Goal: Information Seeking & Learning: Learn about a topic

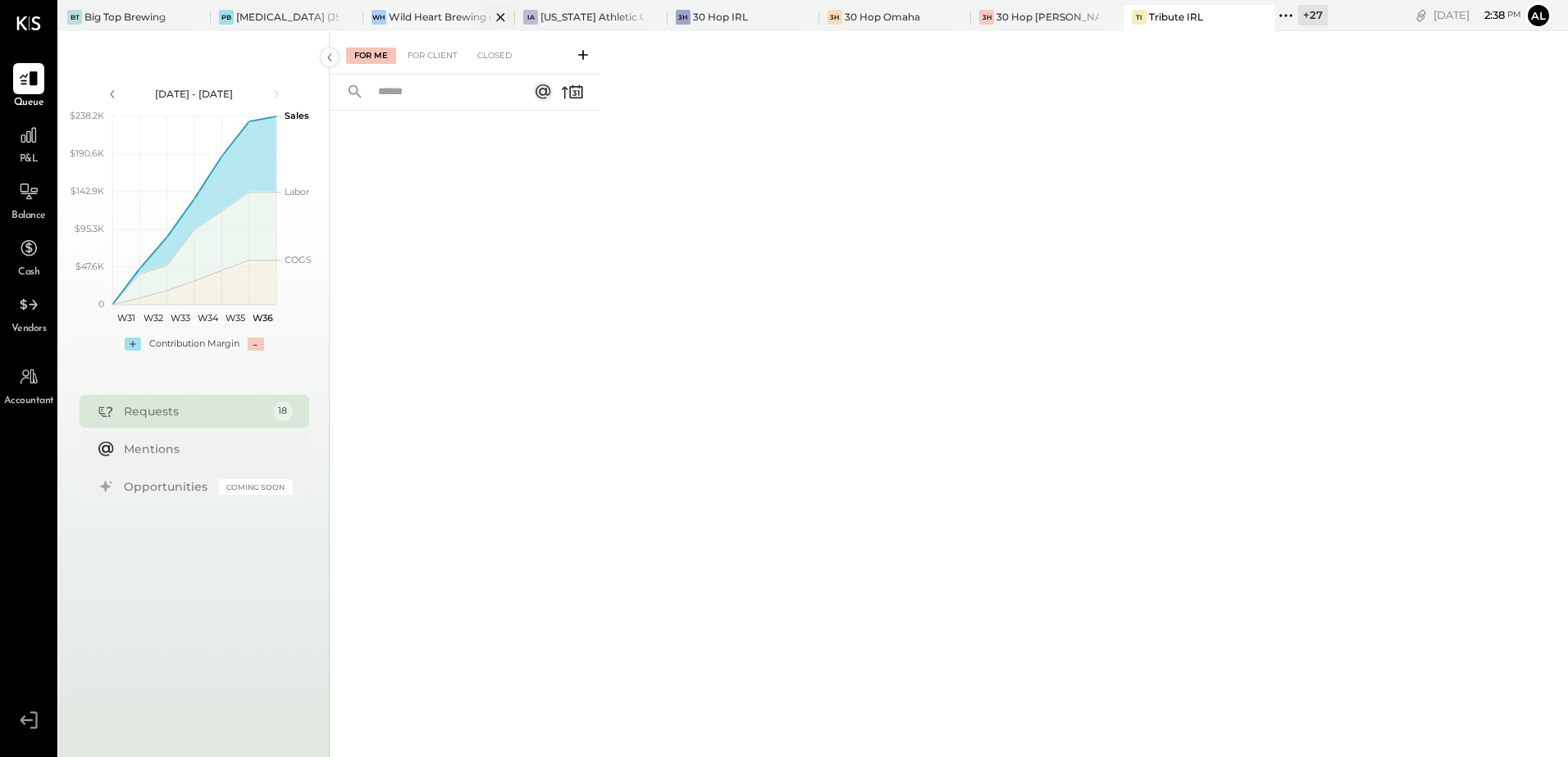
click at [426, 17] on div "Wild Heart Brewing Company" at bounding box center [439, 17] width 102 height 14
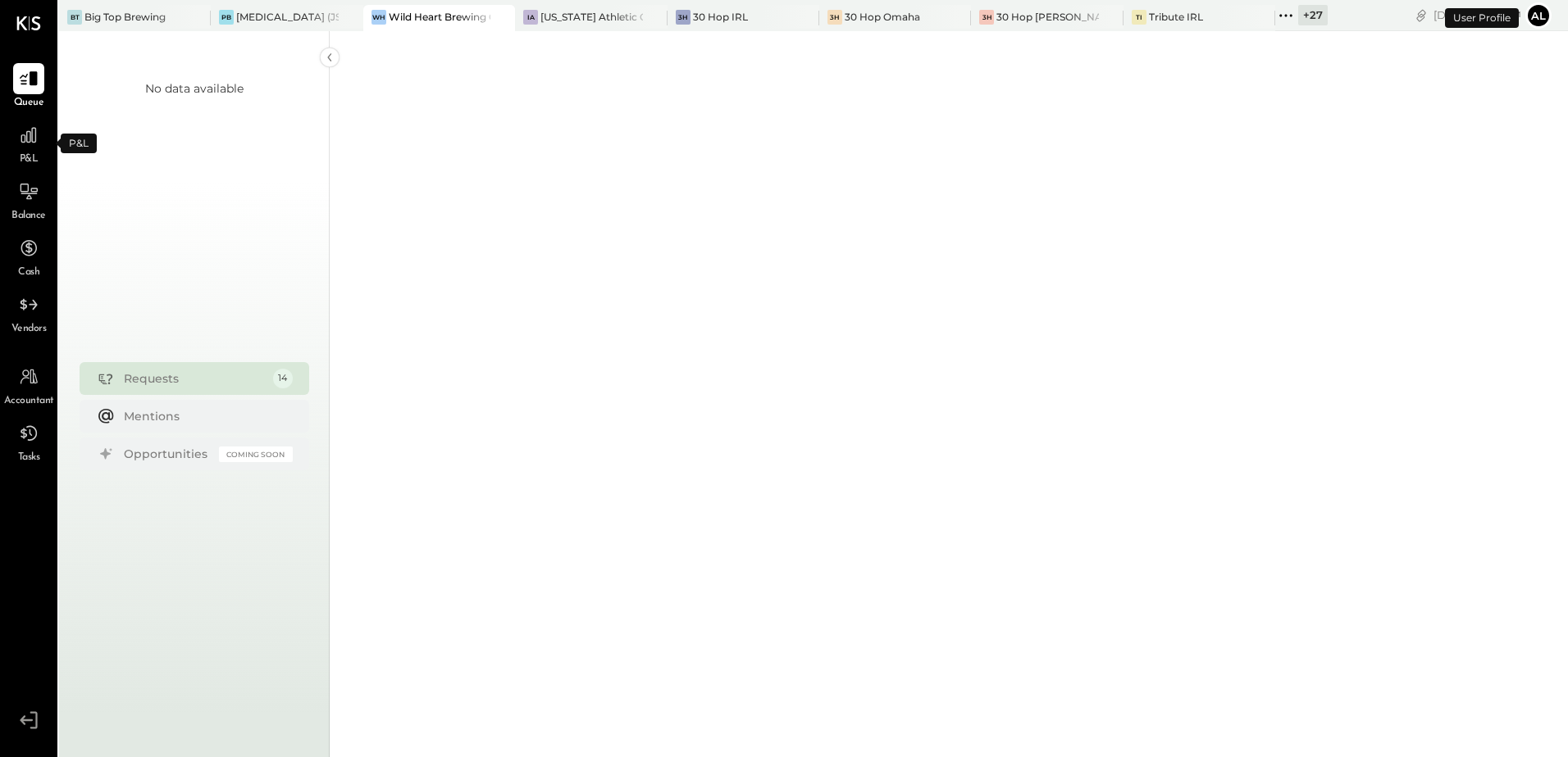
click at [27, 152] on div "P&L" at bounding box center [28, 143] width 31 height 48
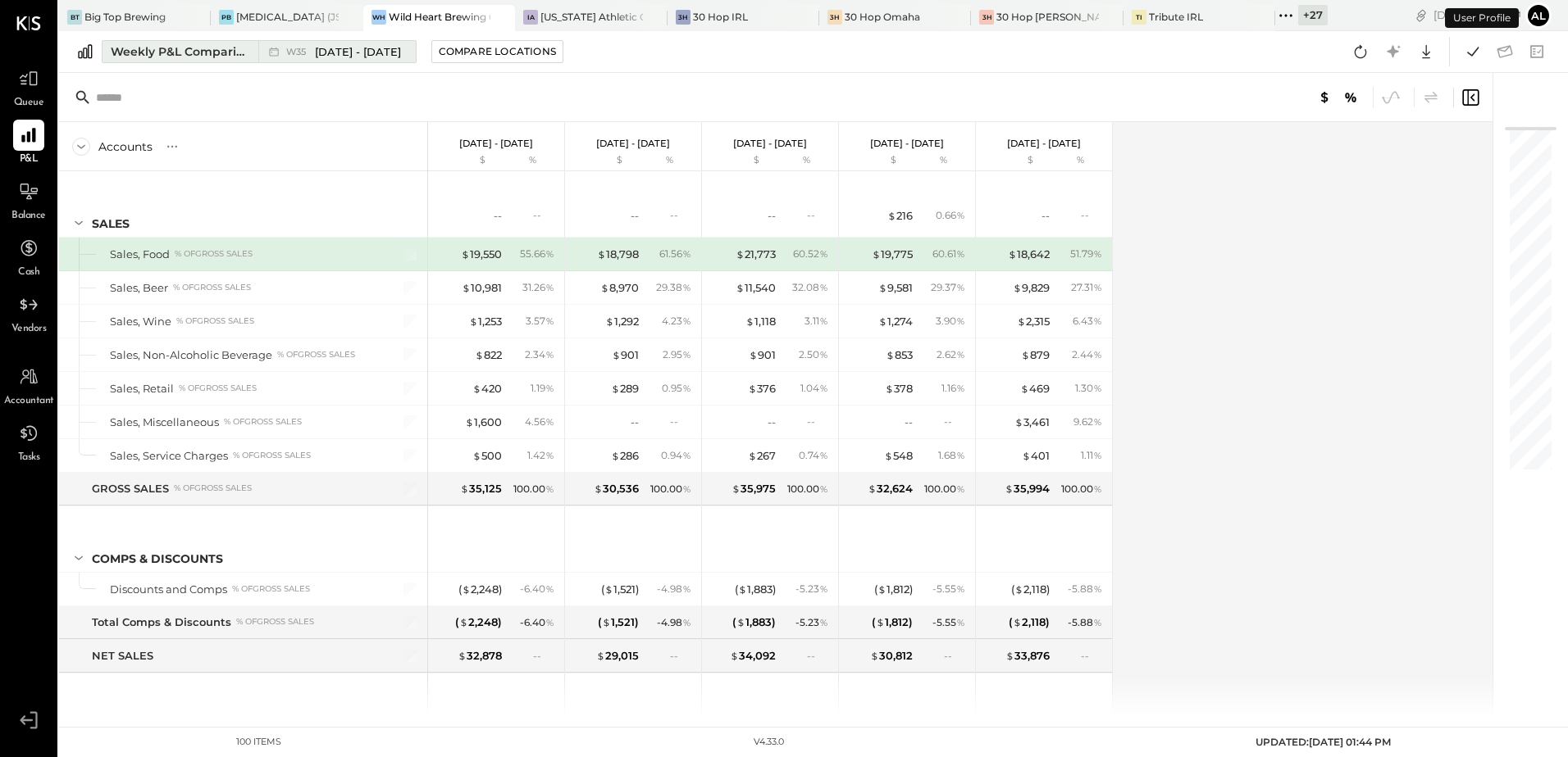
click at [190, 45] on div "Weekly P&L Comparison" at bounding box center [179, 51] width 138 height 17
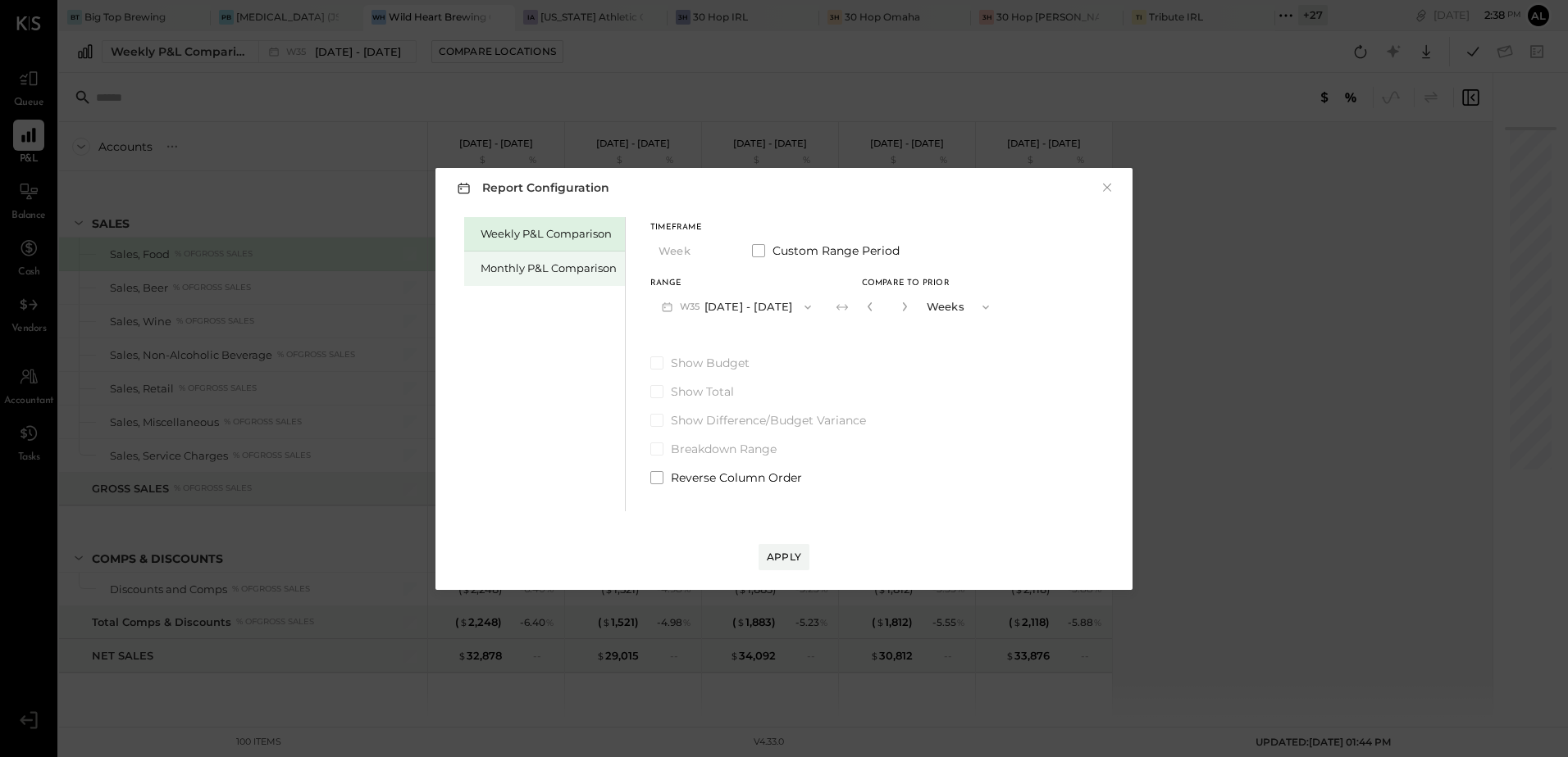
click at [576, 275] on div "Monthly P&L Comparison" at bounding box center [548, 269] width 136 height 16
click at [803, 313] on icon "button" at bounding box center [809, 307] width 13 height 13
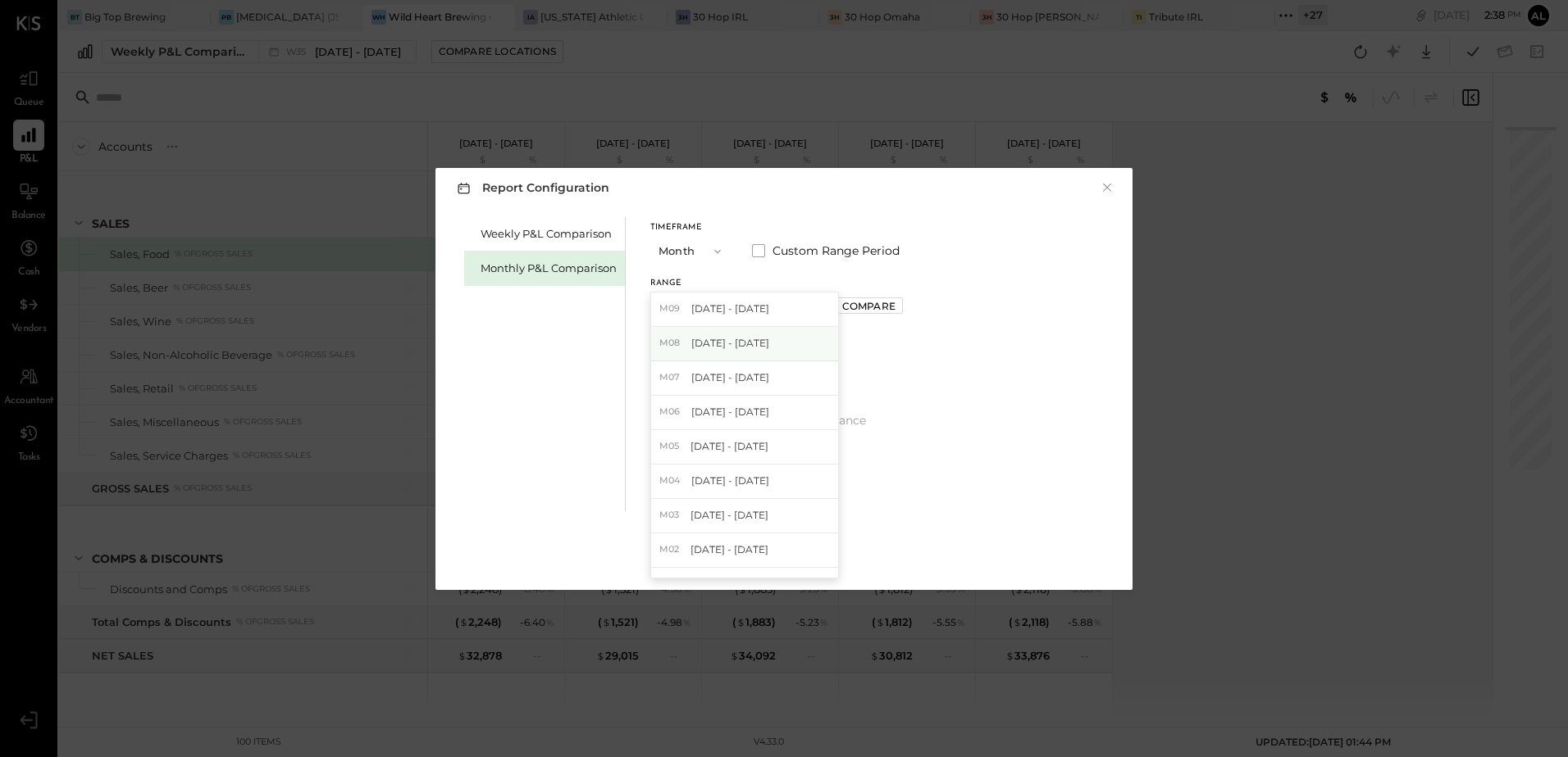
click at [755, 347] on span "[DATE] - [DATE]" at bounding box center [729, 342] width 78 height 14
click at [867, 305] on div "Compare" at bounding box center [869, 306] width 53 height 14
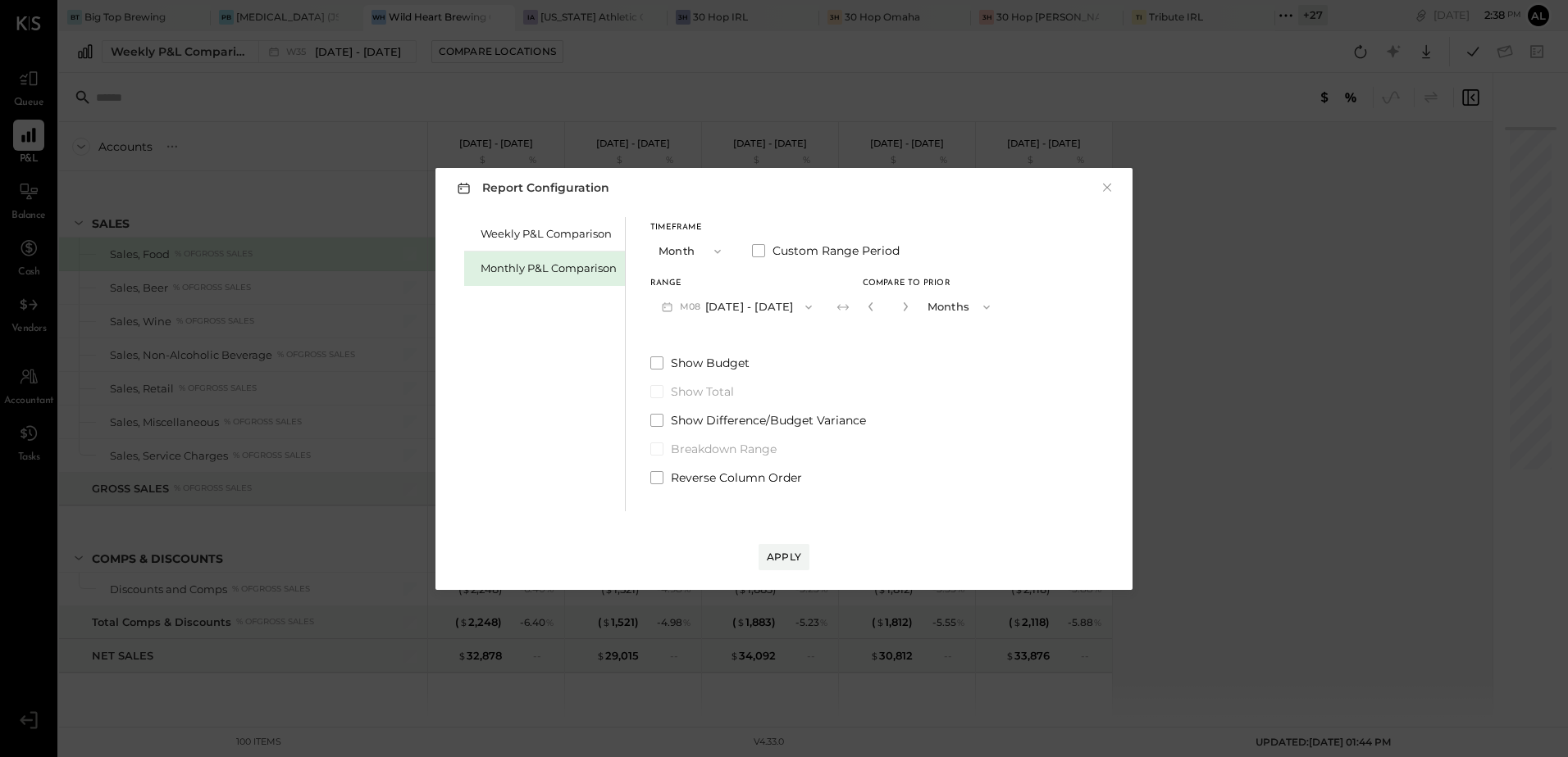
drag, startPoint x: 887, startPoint y: 310, endPoint x: 876, endPoint y: 307, distance: 11.4
click at [877, 307] on input "*" at bounding box center [887, 307] width 22 height 27
type input "*"
click at [788, 558] on div "Apply" at bounding box center [784, 557] width 35 height 14
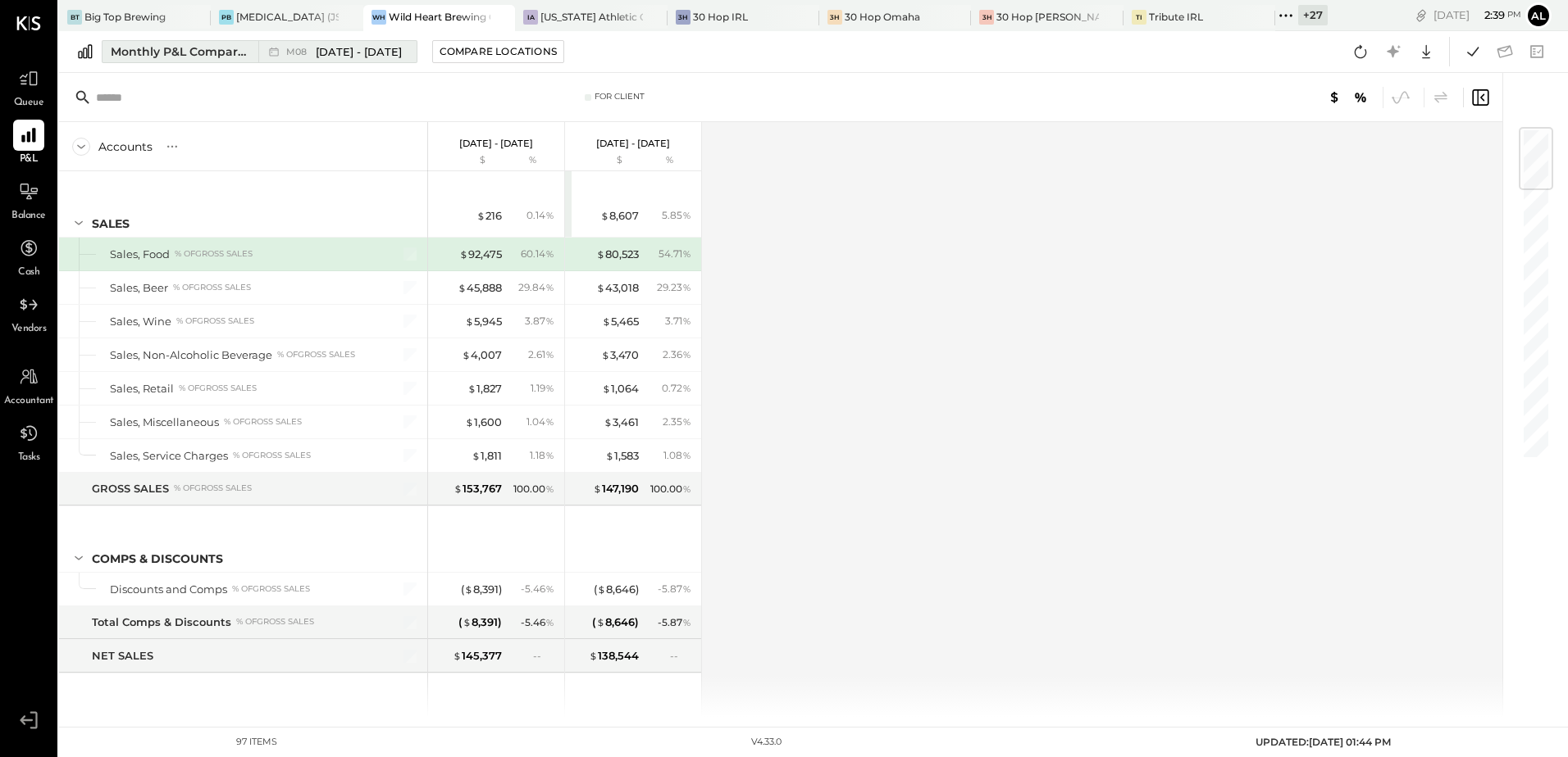
click at [209, 54] on div "Monthly P&L Comparison" at bounding box center [179, 51] width 138 height 17
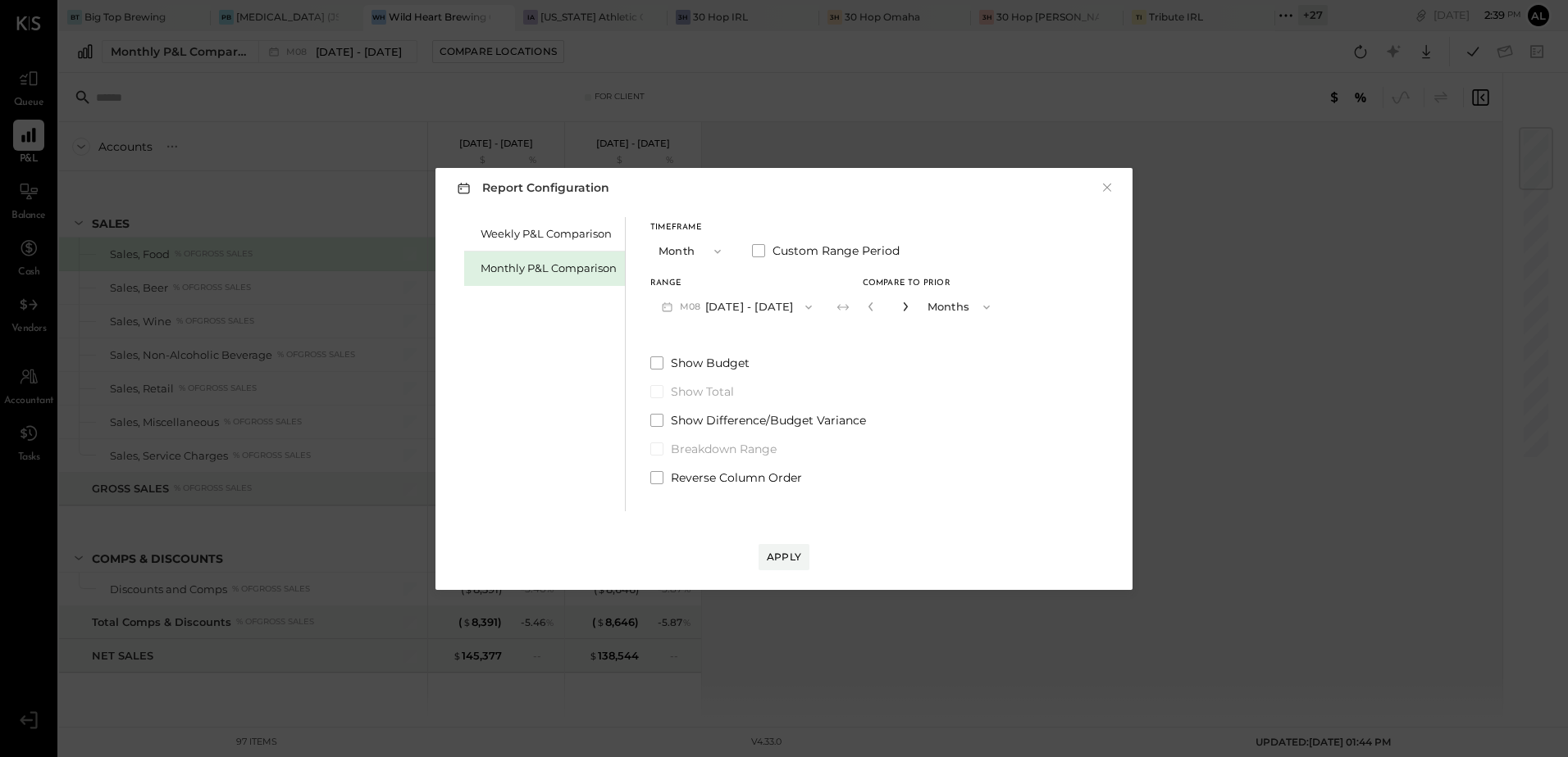
click at [901, 308] on icon "button" at bounding box center [905, 306] width 10 height 10
type input "*"
click at [789, 561] on div "Apply" at bounding box center [784, 557] width 35 height 14
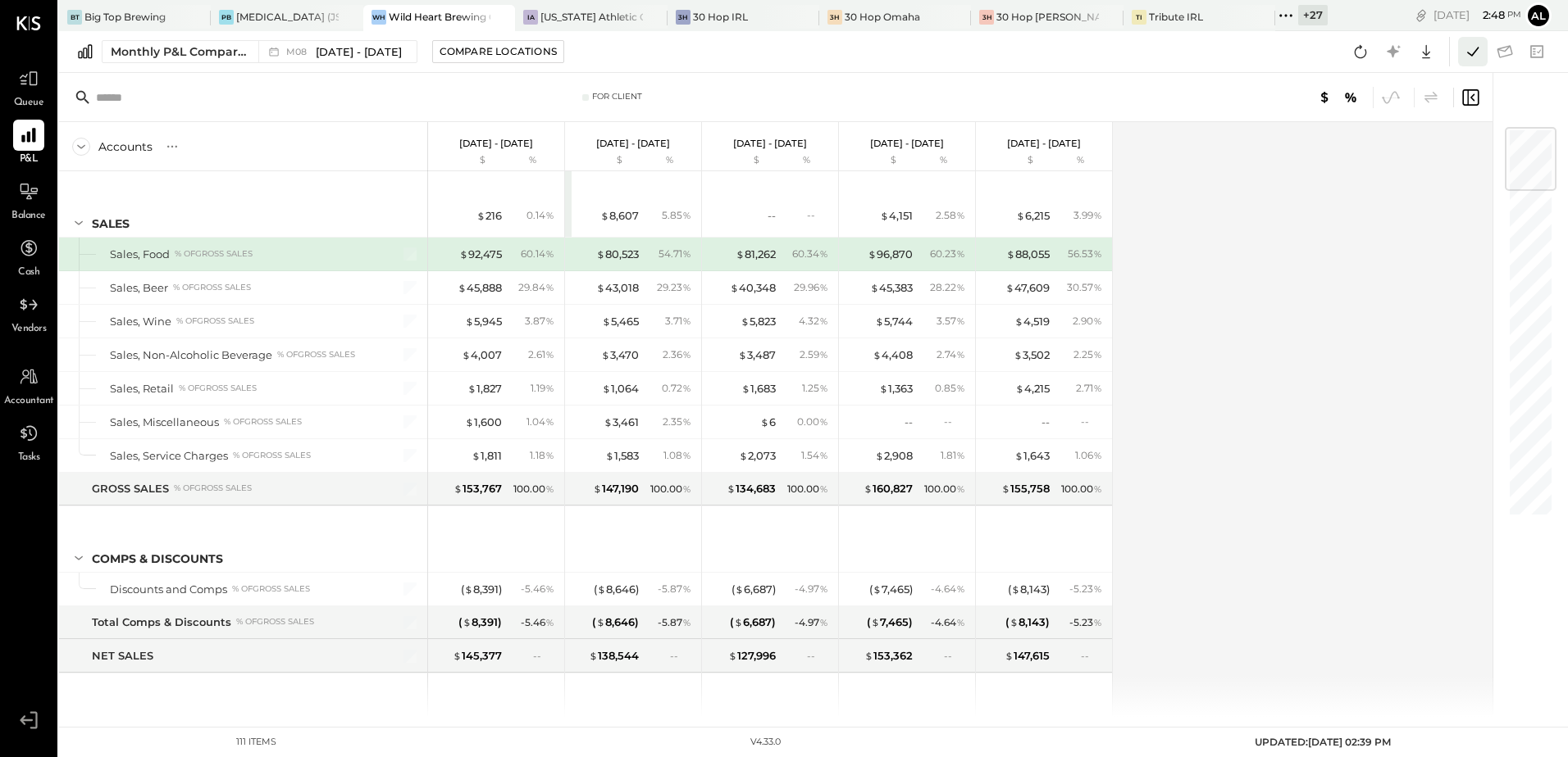
click at [1471, 60] on icon at bounding box center [1473, 51] width 22 height 22
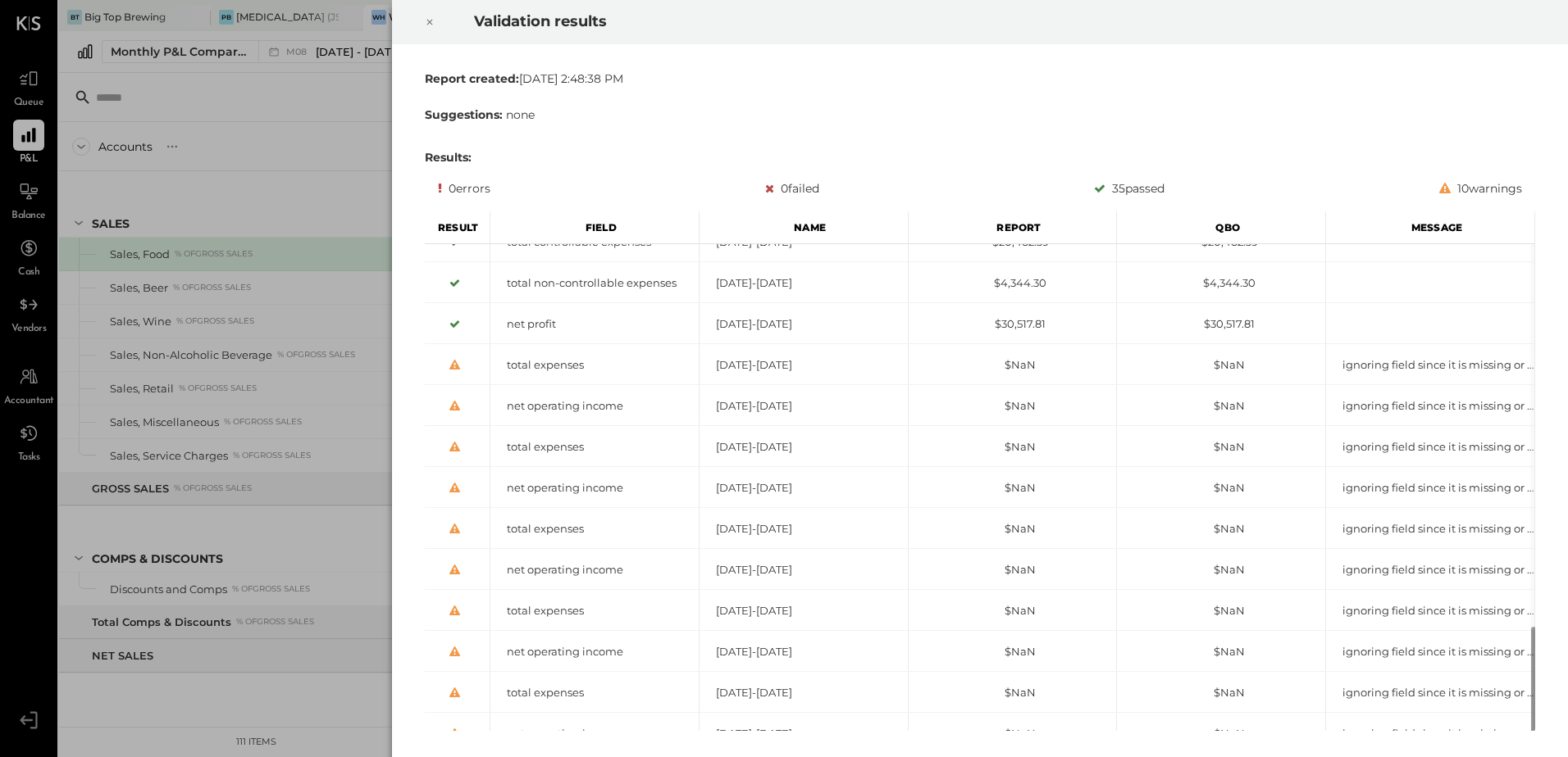
click at [434, 23] on div at bounding box center [430, 22] width 37 height 46
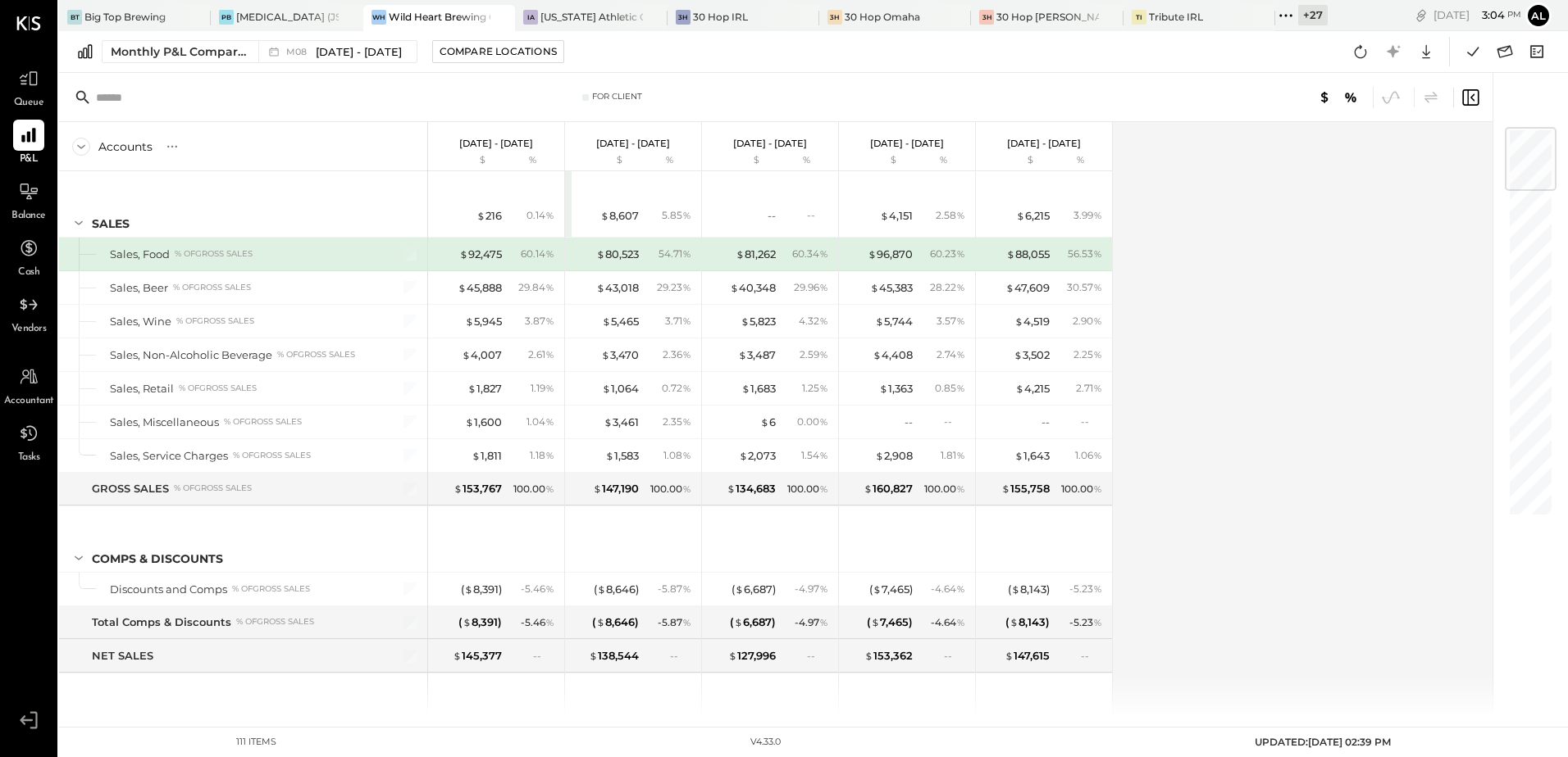
click at [1275, 19] on icon at bounding box center [1285, 15] width 22 height 22
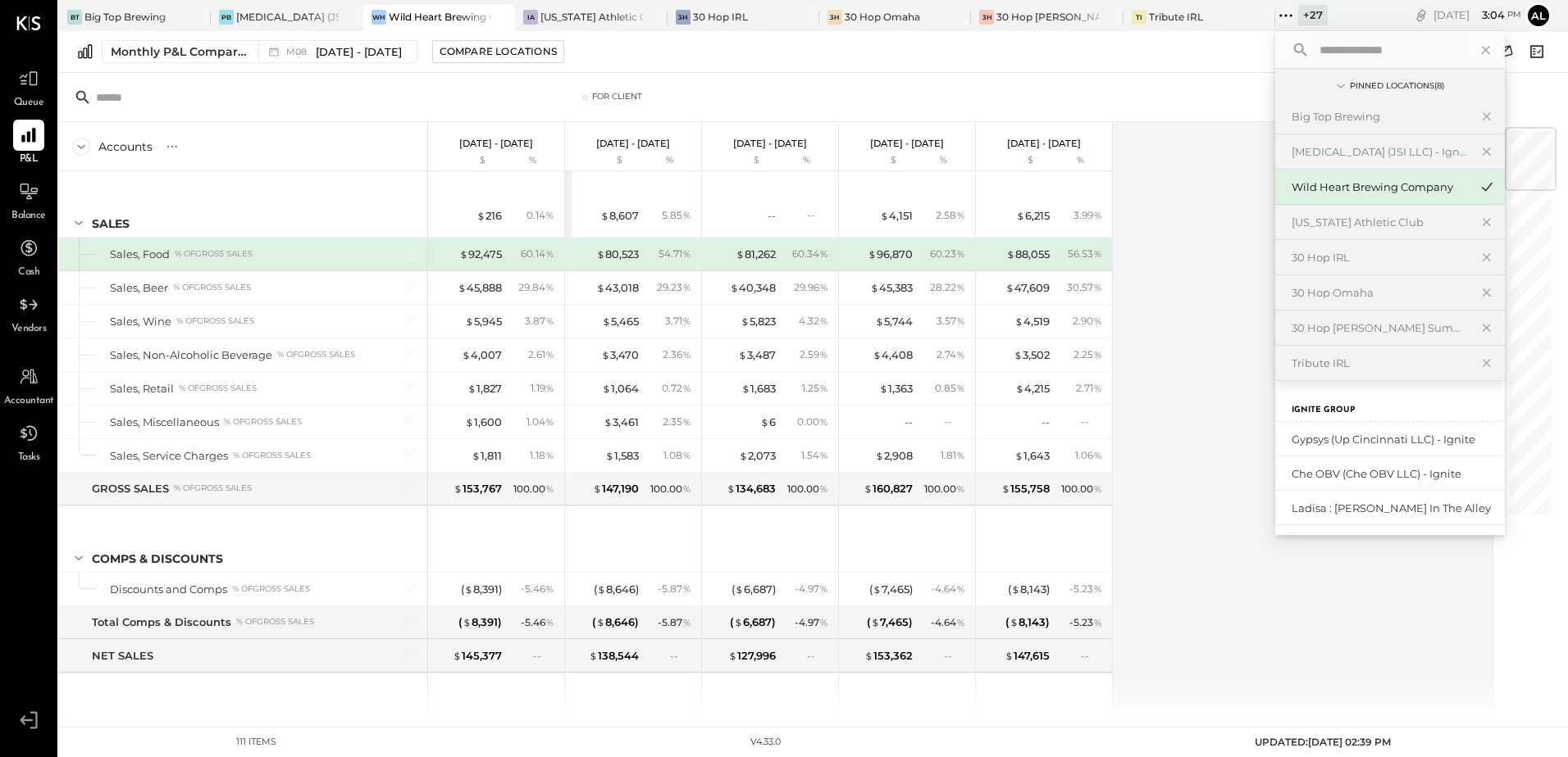
click at [1180, 274] on div "Accounts S % GL [DATE] - [DATE] $ % [DATE] - [DATE] $ % [DATE] - [DATE] $ % [DA…" at bounding box center [777, 420] width 1436 height 595
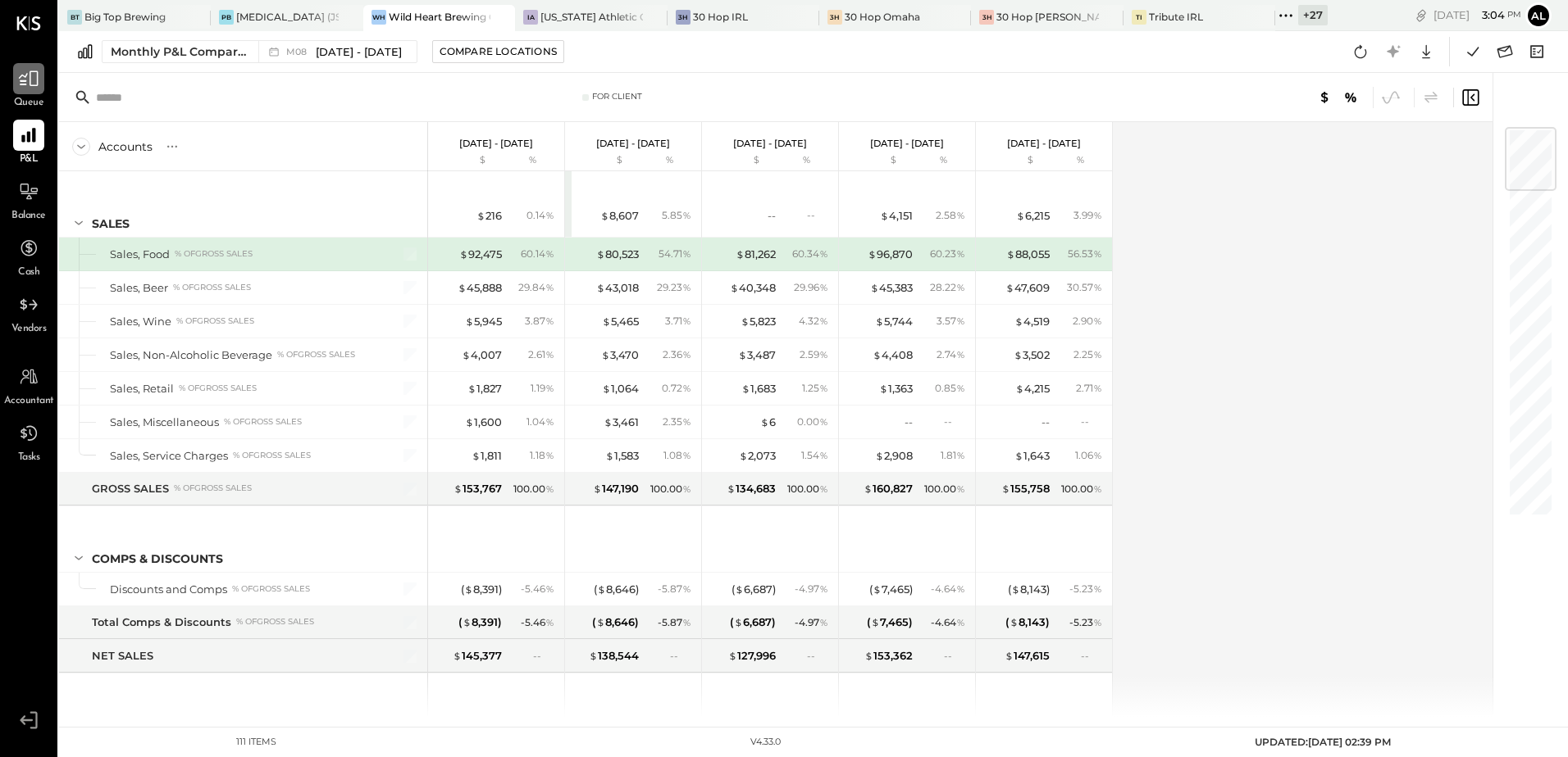
click at [43, 85] on div at bounding box center [28, 78] width 31 height 31
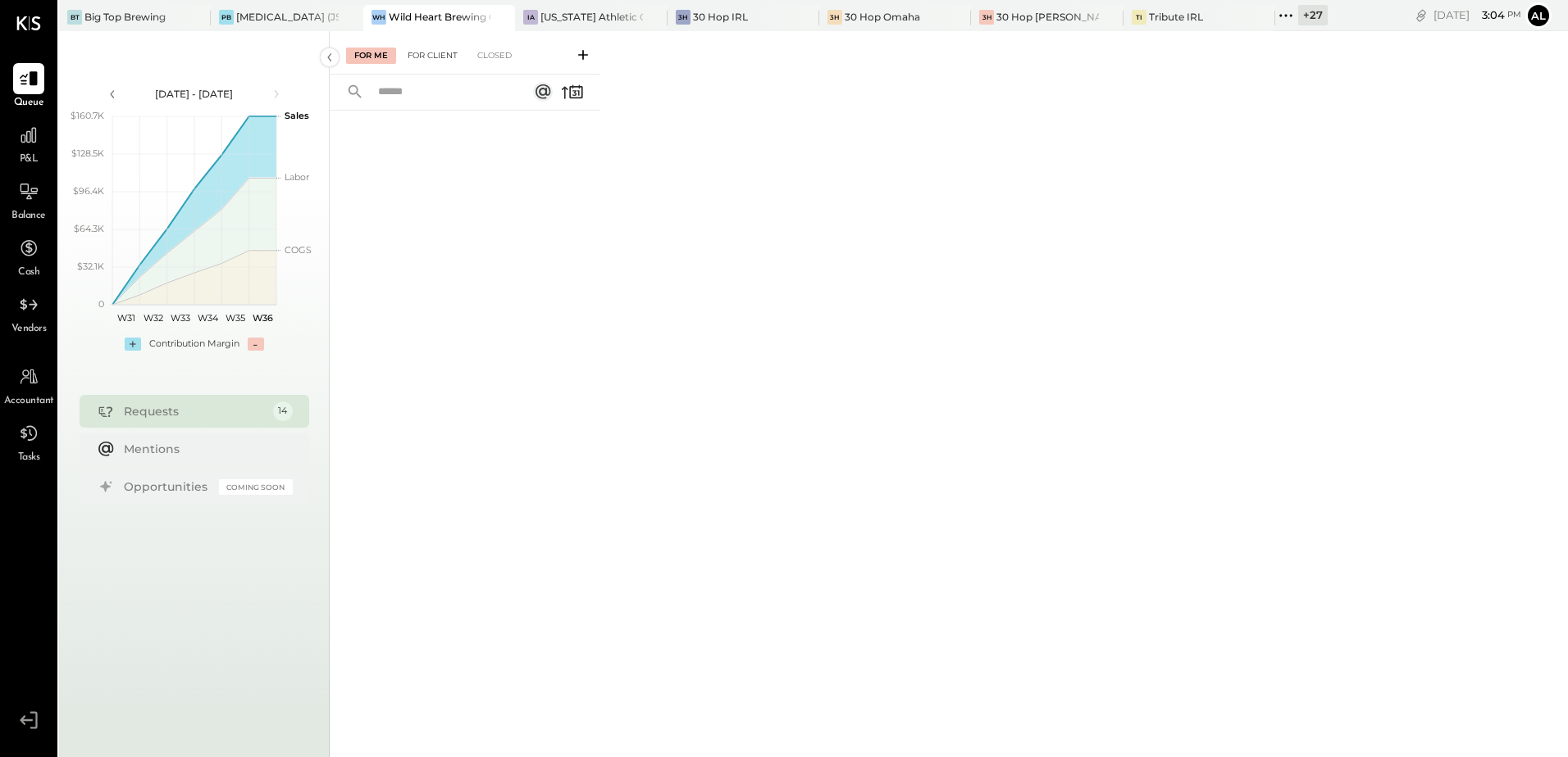
click at [418, 60] on div "For Client" at bounding box center [432, 56] width 66 height 17
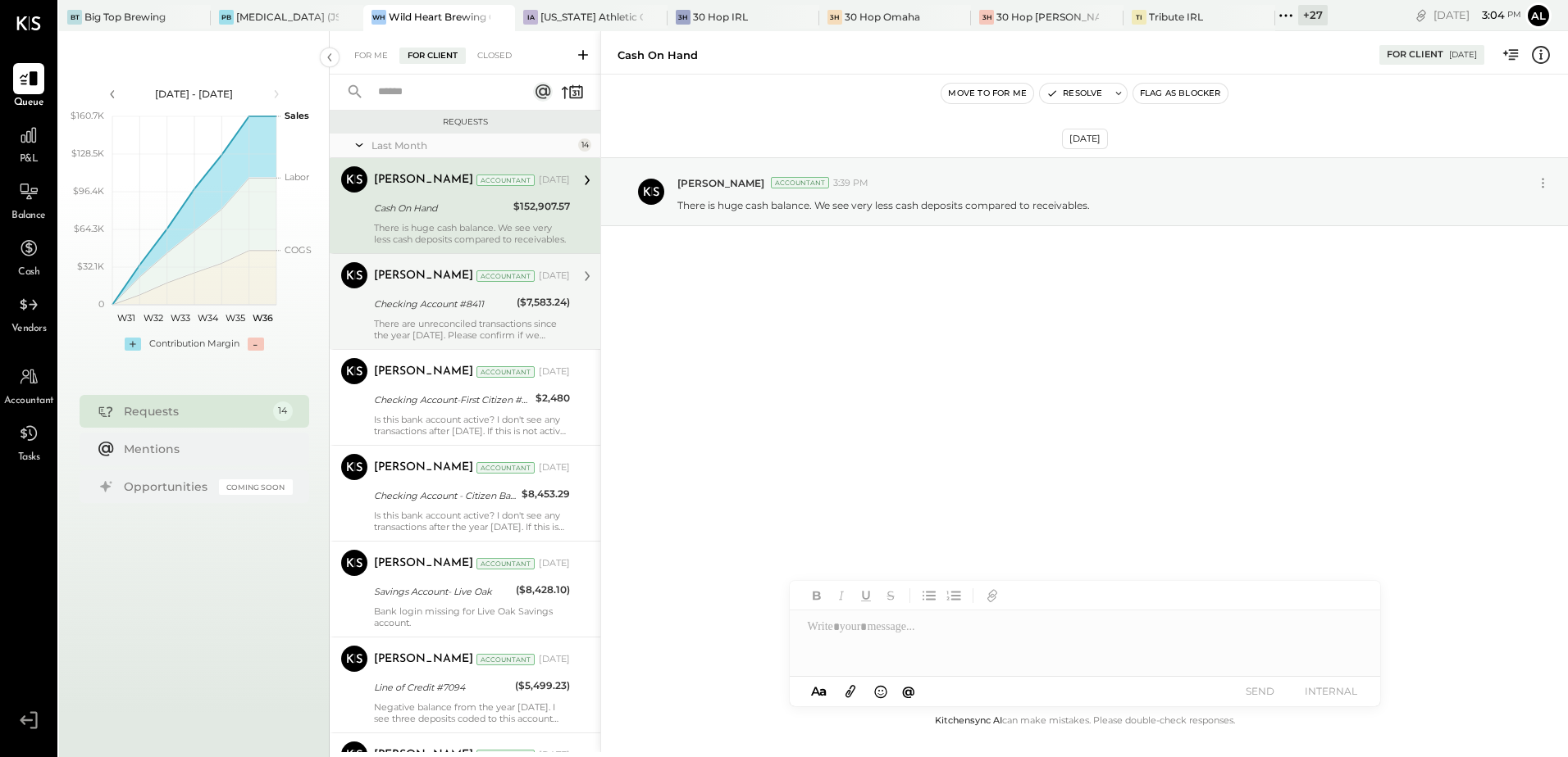
click at [427, 309] on div "Checking Account #8411" at bounding box center [442, 304] width 138 height 17
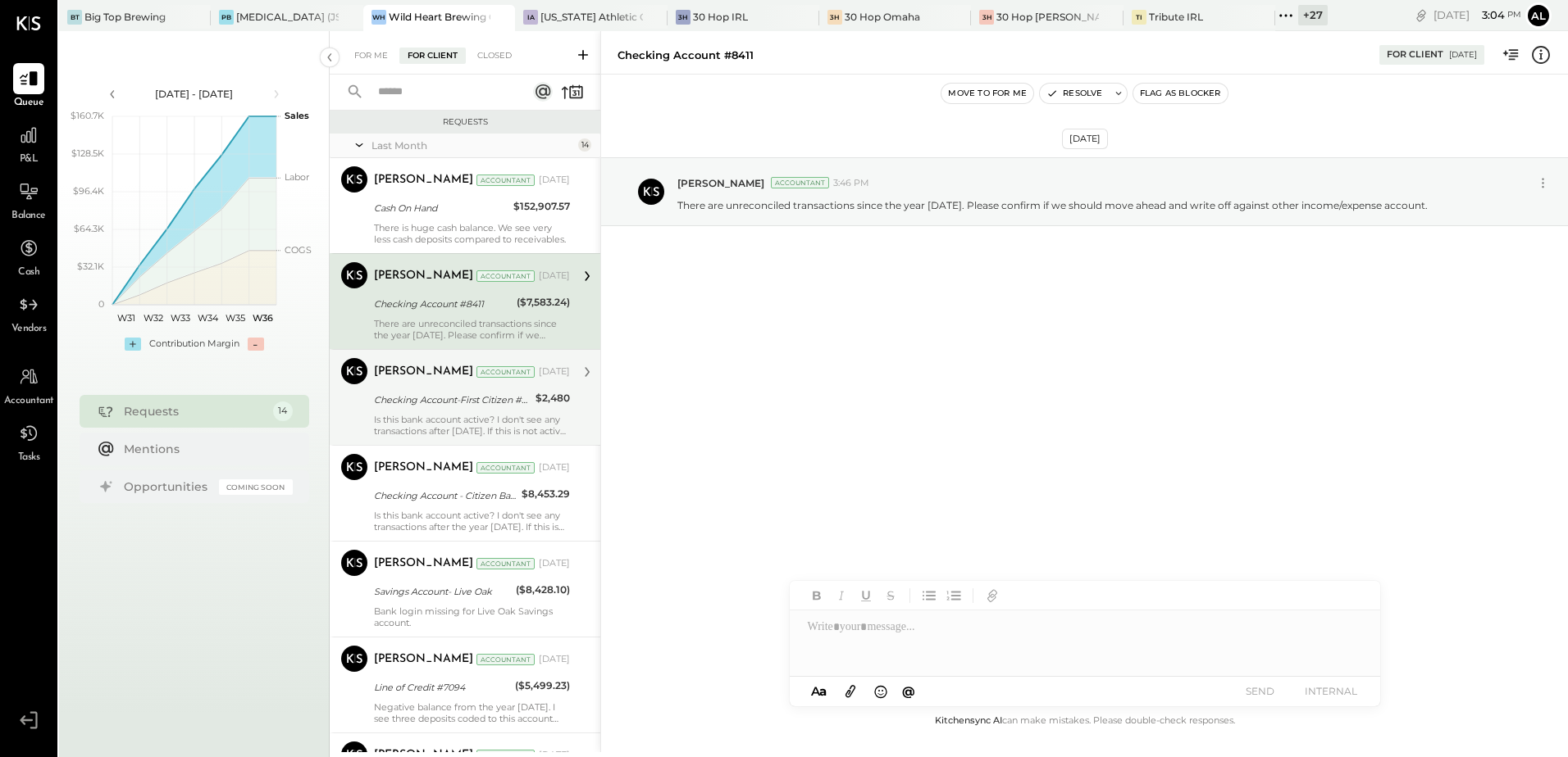
click at [418, 390] on div "Checking Account-First Citizen #0193" at bounding box center [451, 400] width 156 height 20
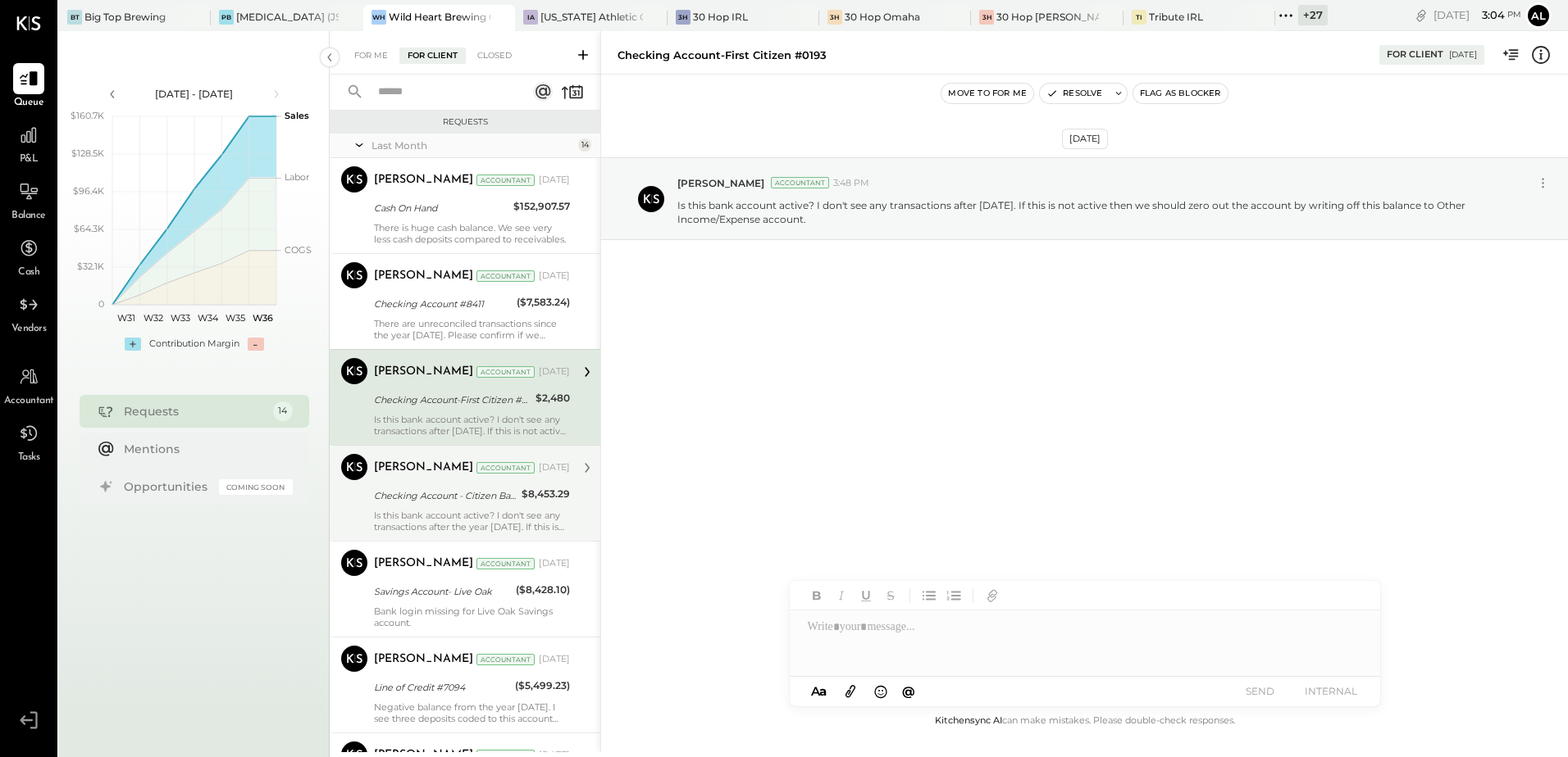
click at [418, 514] on div "Is this bank account active? I don't see any transactions after the year [DATE]…" at bounding box center [471, 521] width 196 height 23
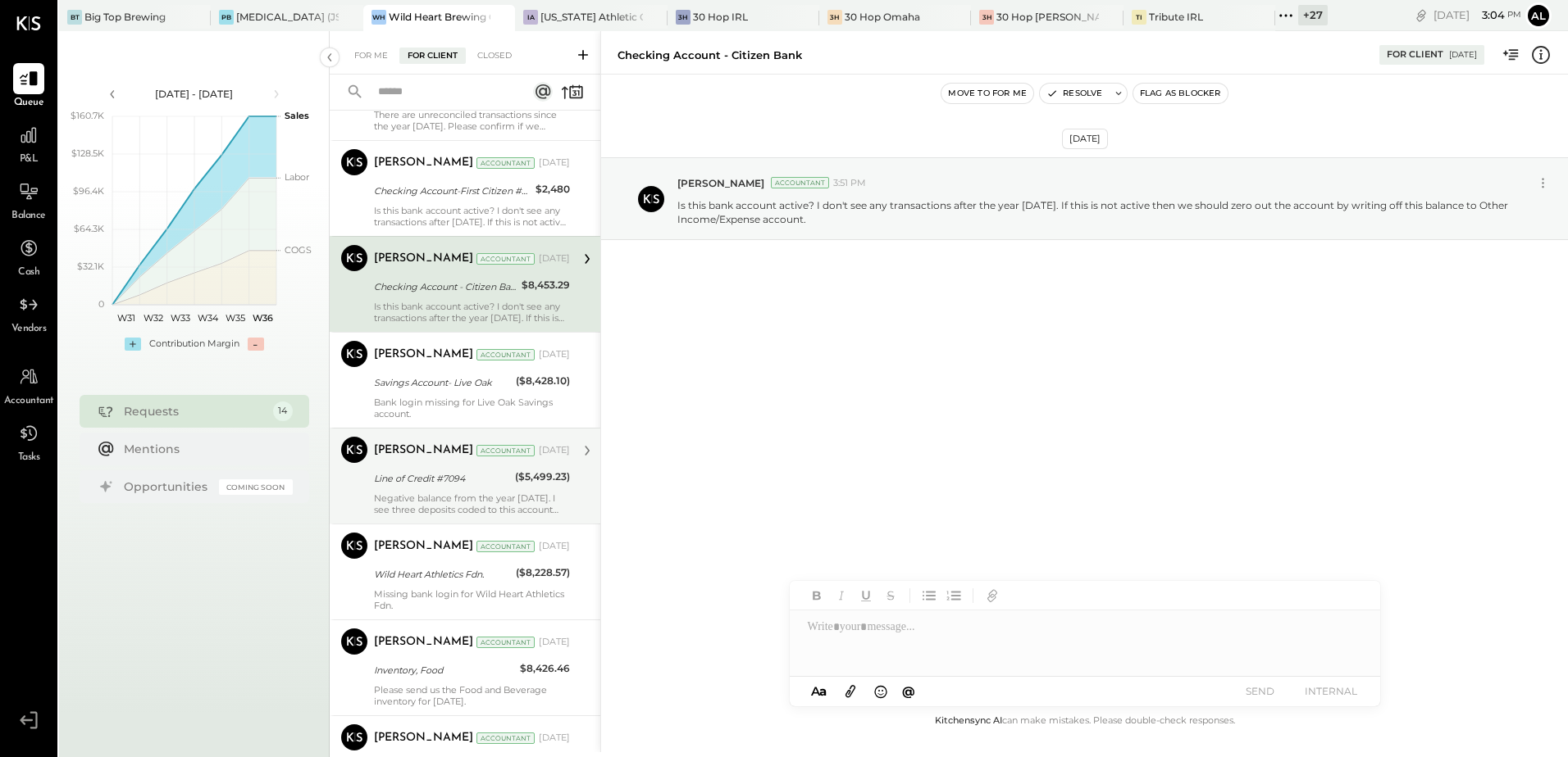
scroll to position [246, 0]
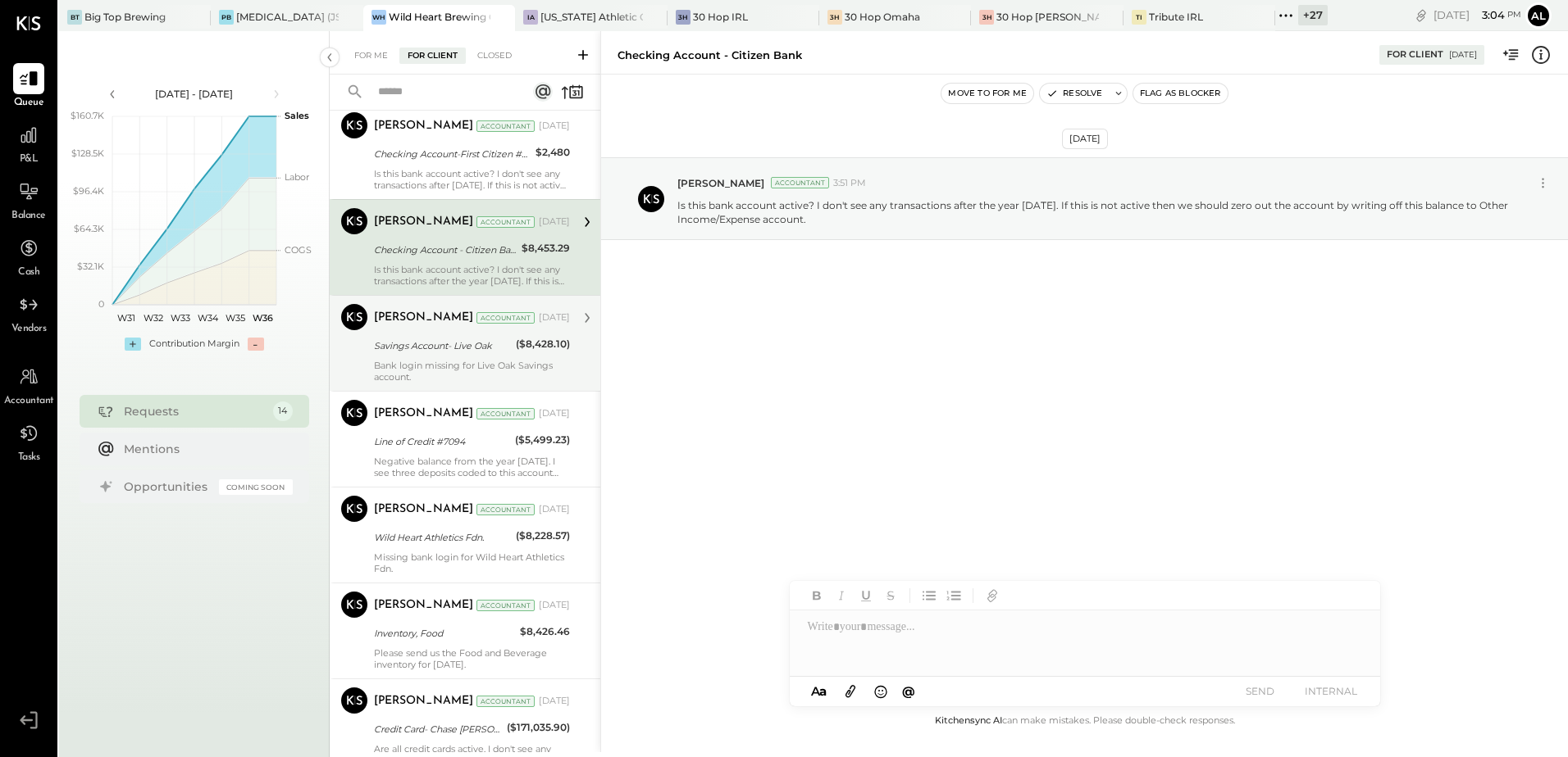
click at [395, 347] on div "Savings Account- Live Oak" at bounding box center [442, 346] width 137 height 17
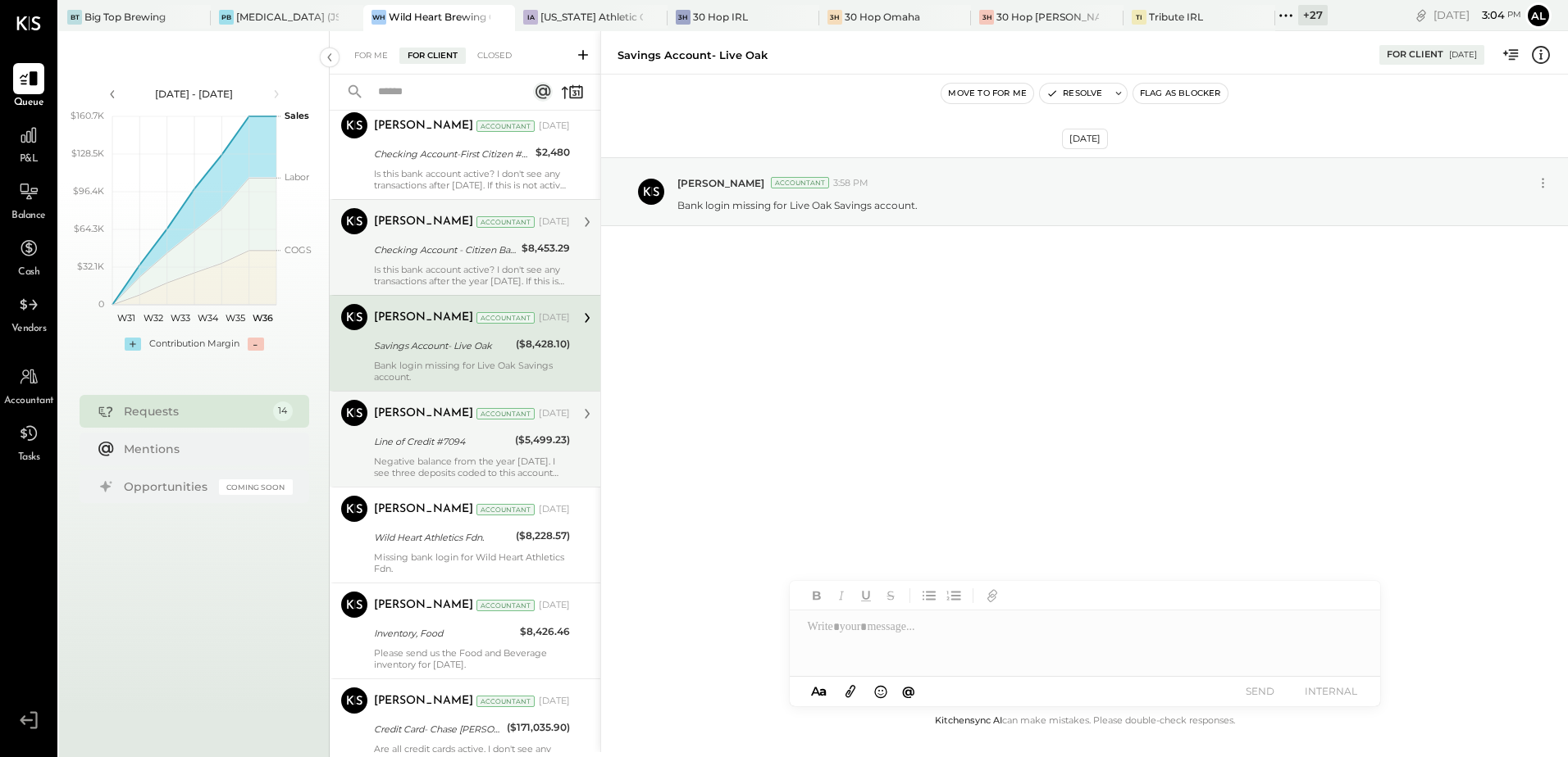
click at [406, 456] on div "Negative balance from the year [DATE]. I see three deposits coded to this accou…" at bounding box center [471, 467] width 196 height 23
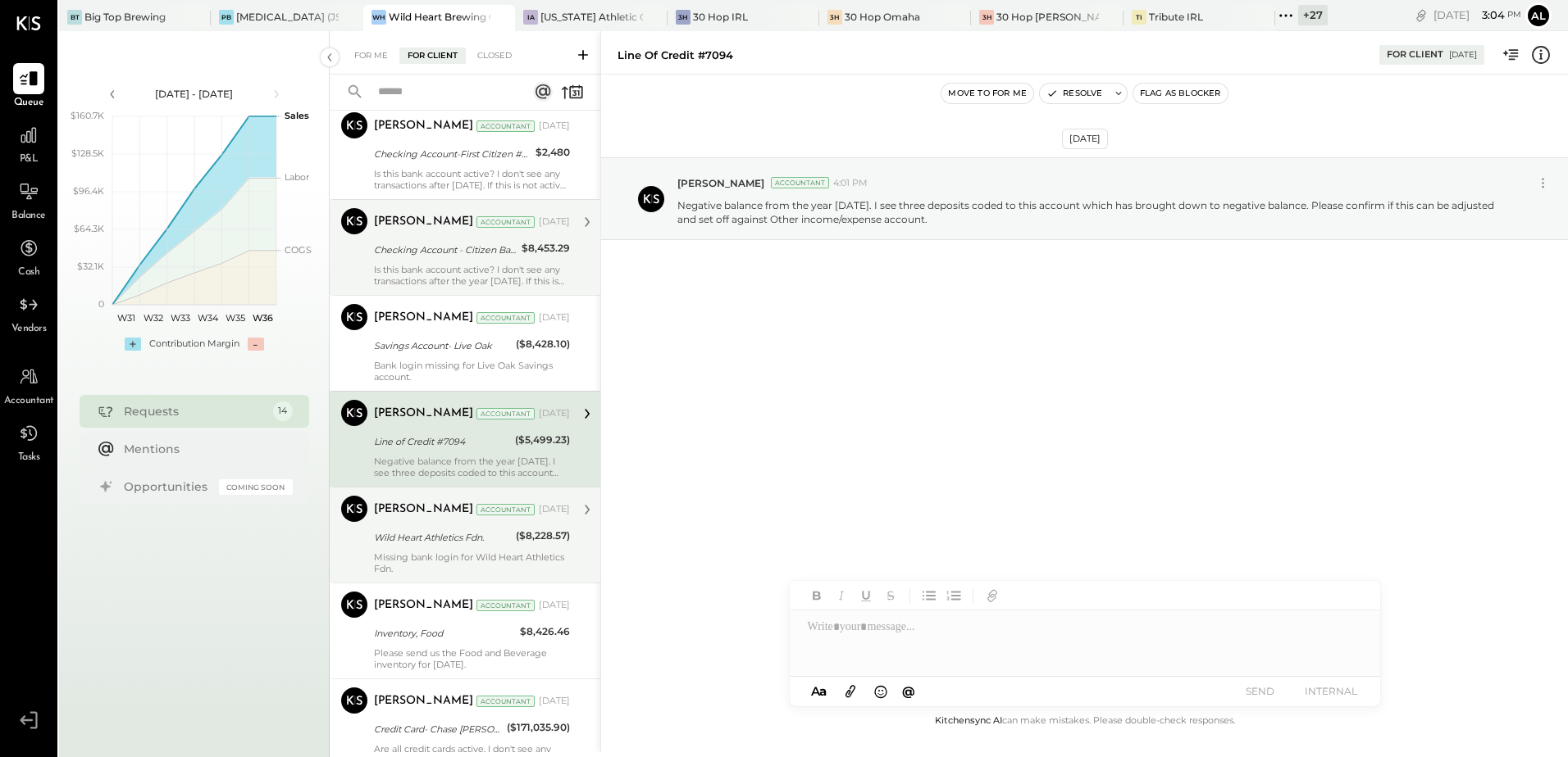
click at [421, 532] on div "Wild Heart Athletics Fdn." at bounding box center [442, 538] width 137 height 17
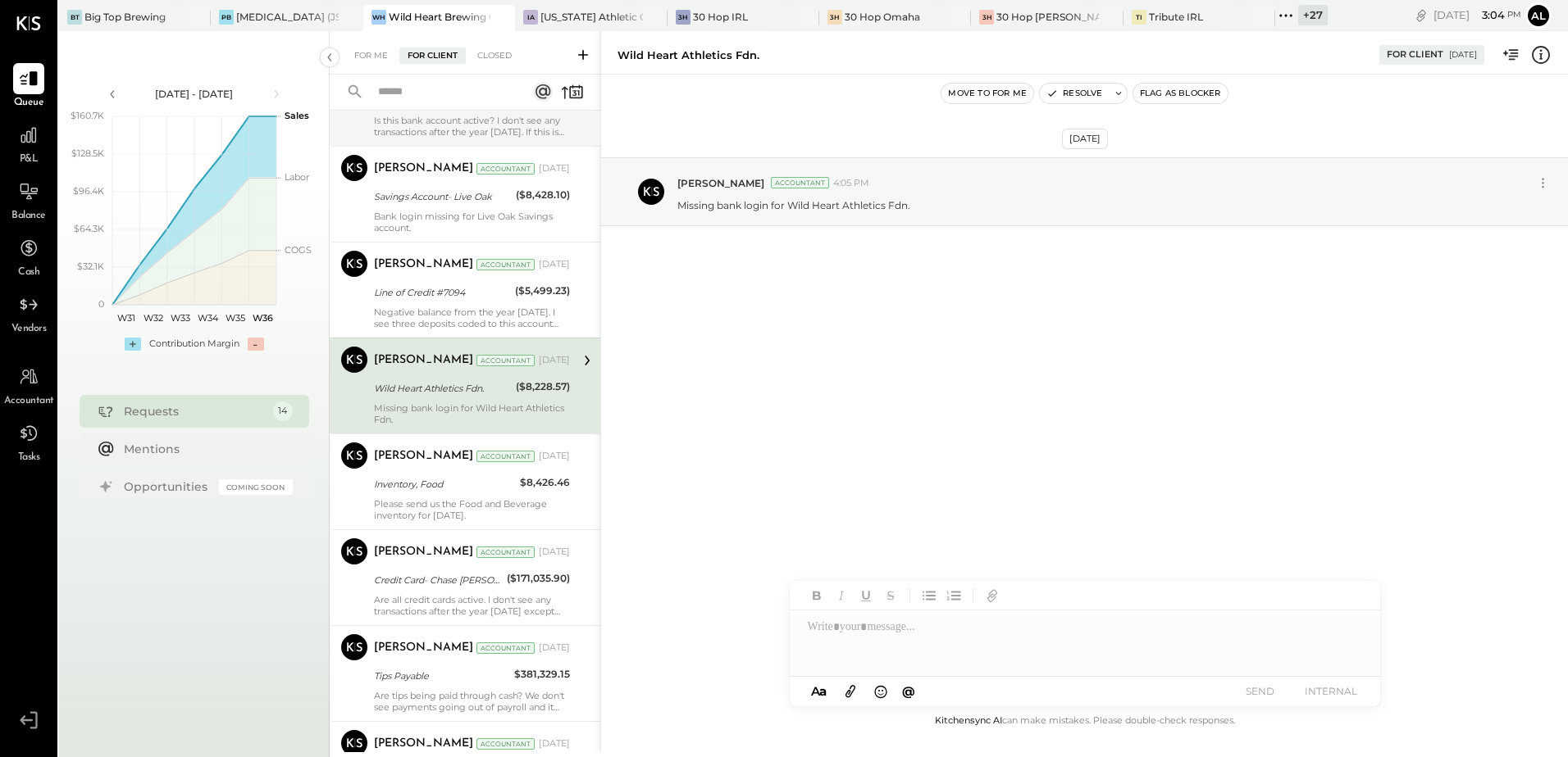
scroll to position [410, 0]
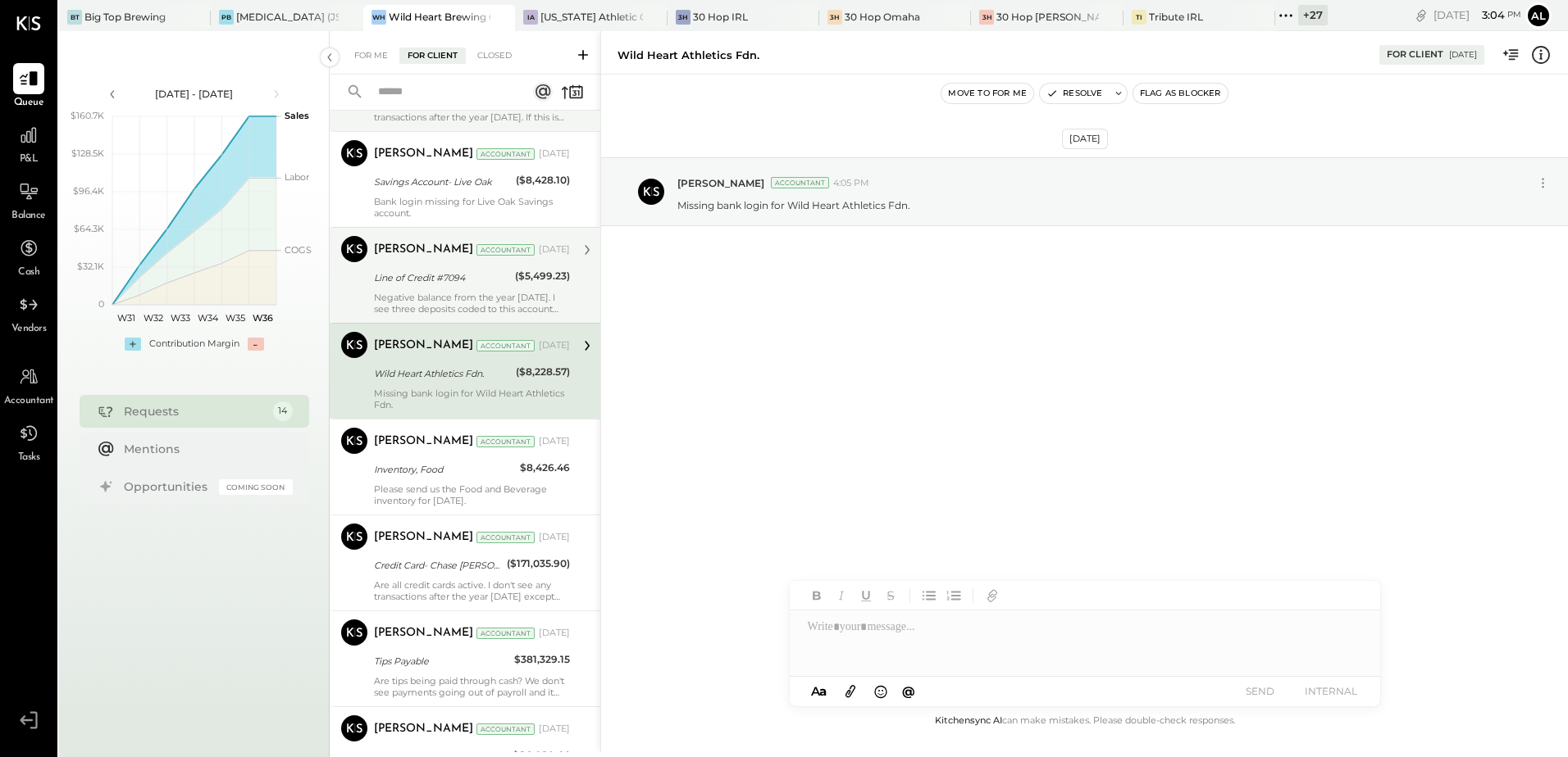
click at [427, 298] on div "Negative balance from the year [DATE]. I see three deposits coded to this accou…" at bounding box center [471, 303] width 196 height 23
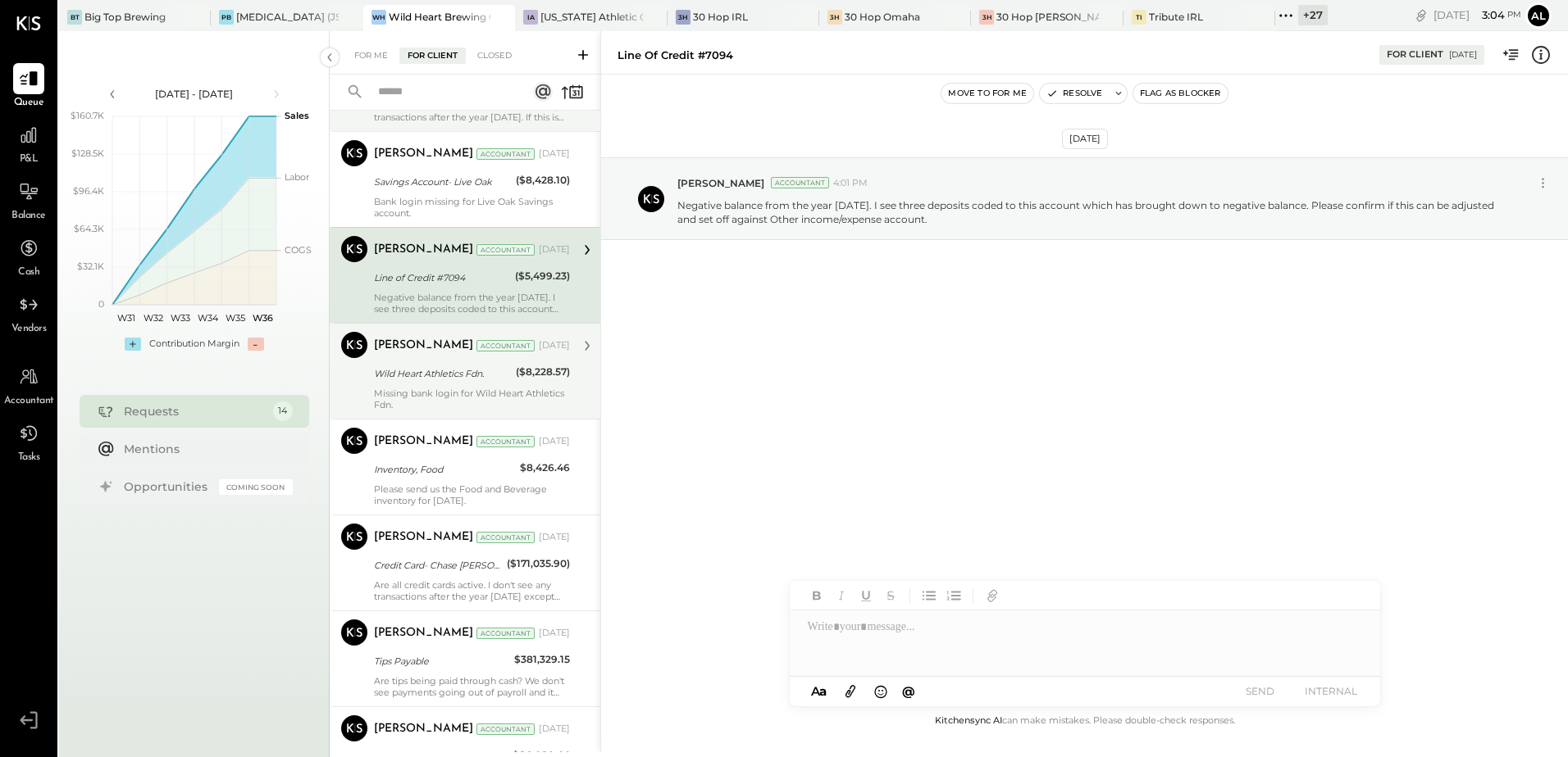
click at [419, 391] on div "Missing bank login for Wild Heart Athletics Fdn." at bounding box center [471, 399] width 196 height 23
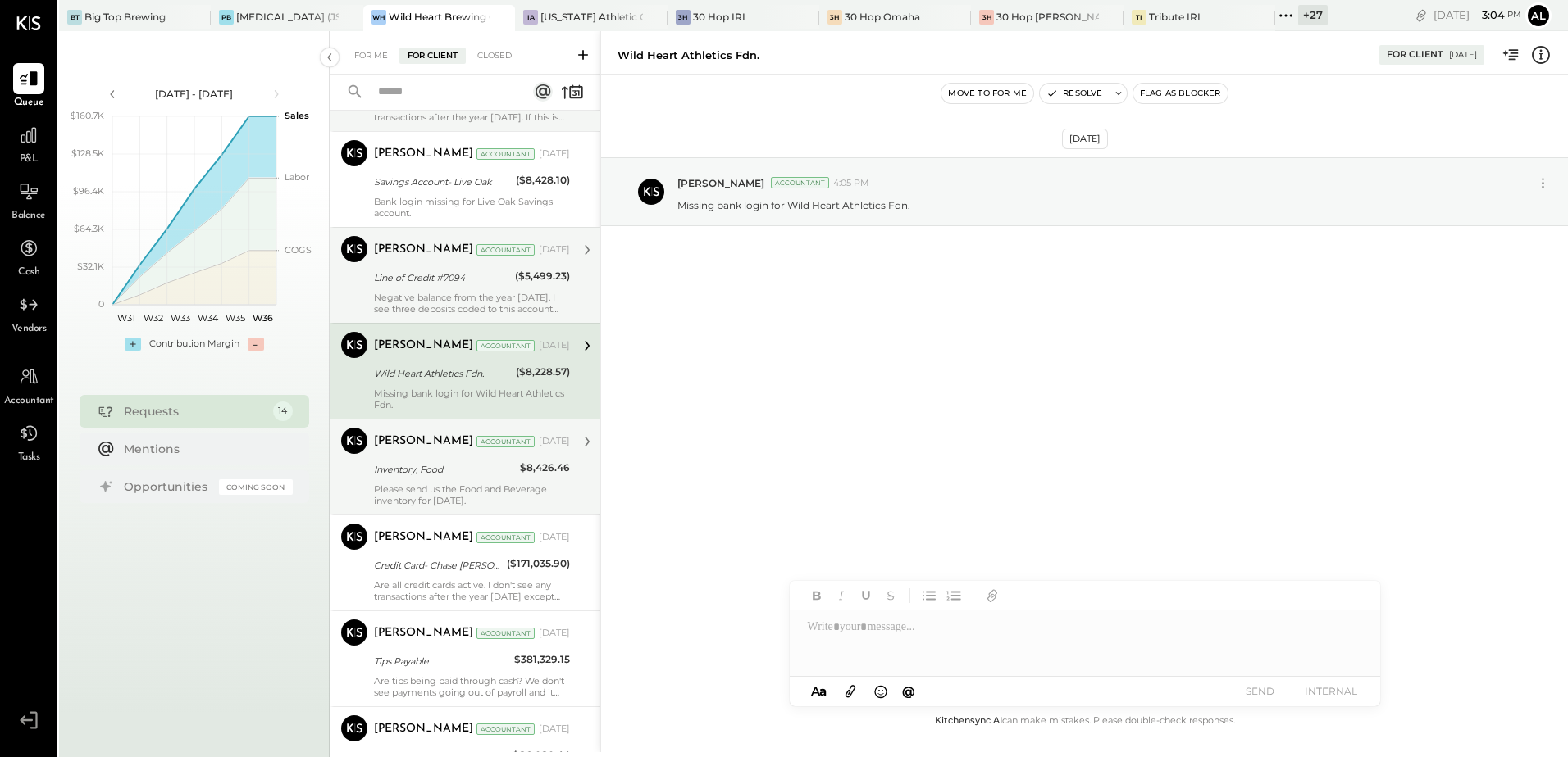
click at [424, 477] on div "Inventory, Food" at bounding box center [444, 470] width 141 height 17
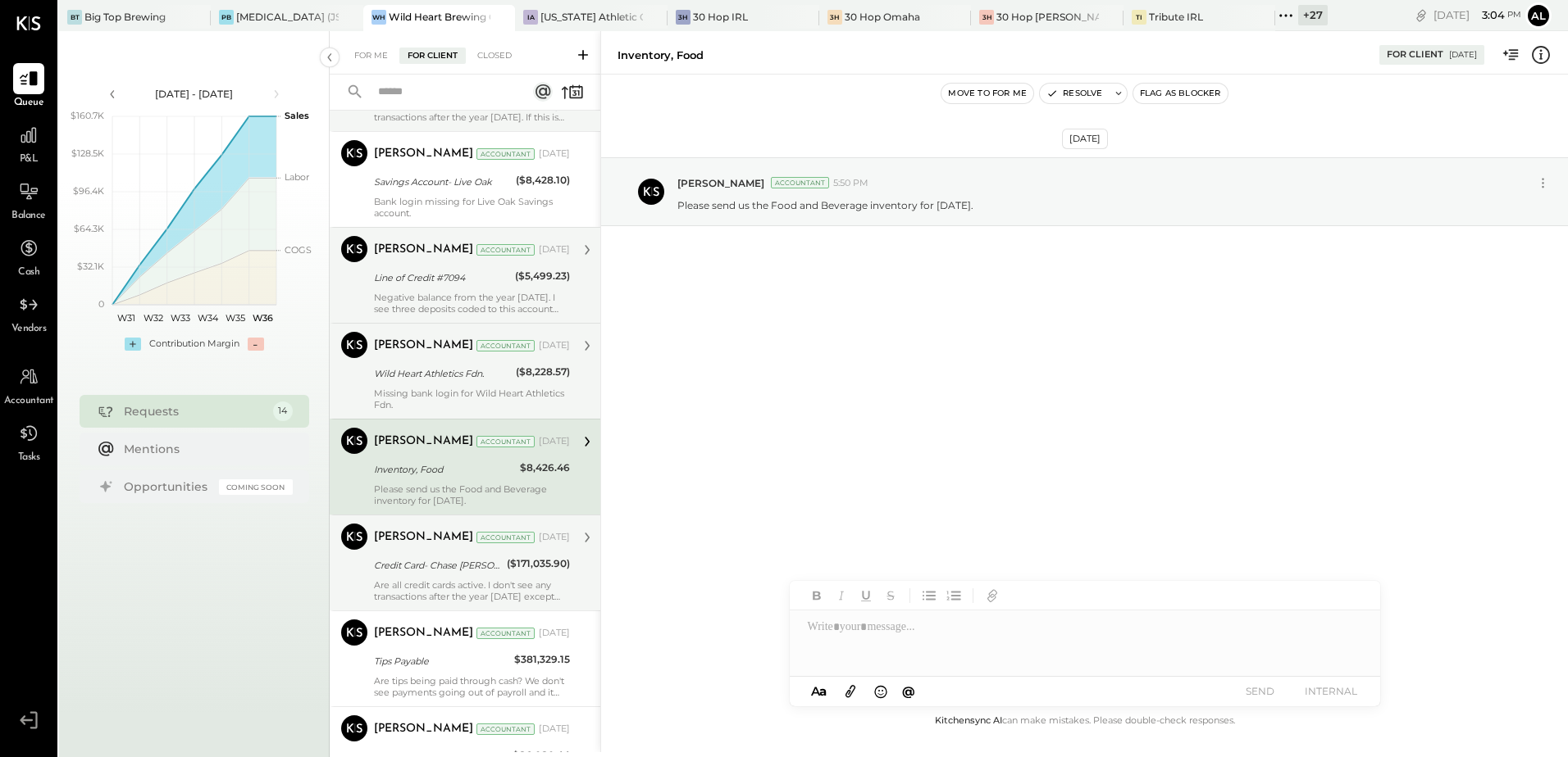
click at [436, 575] on div "[PERSON_NAME] Accountant [DATE] Credit Card- Chase Ink [PERSON_NAME] ($171,035.…" at bounding box center [471, 563] width 196 height 79
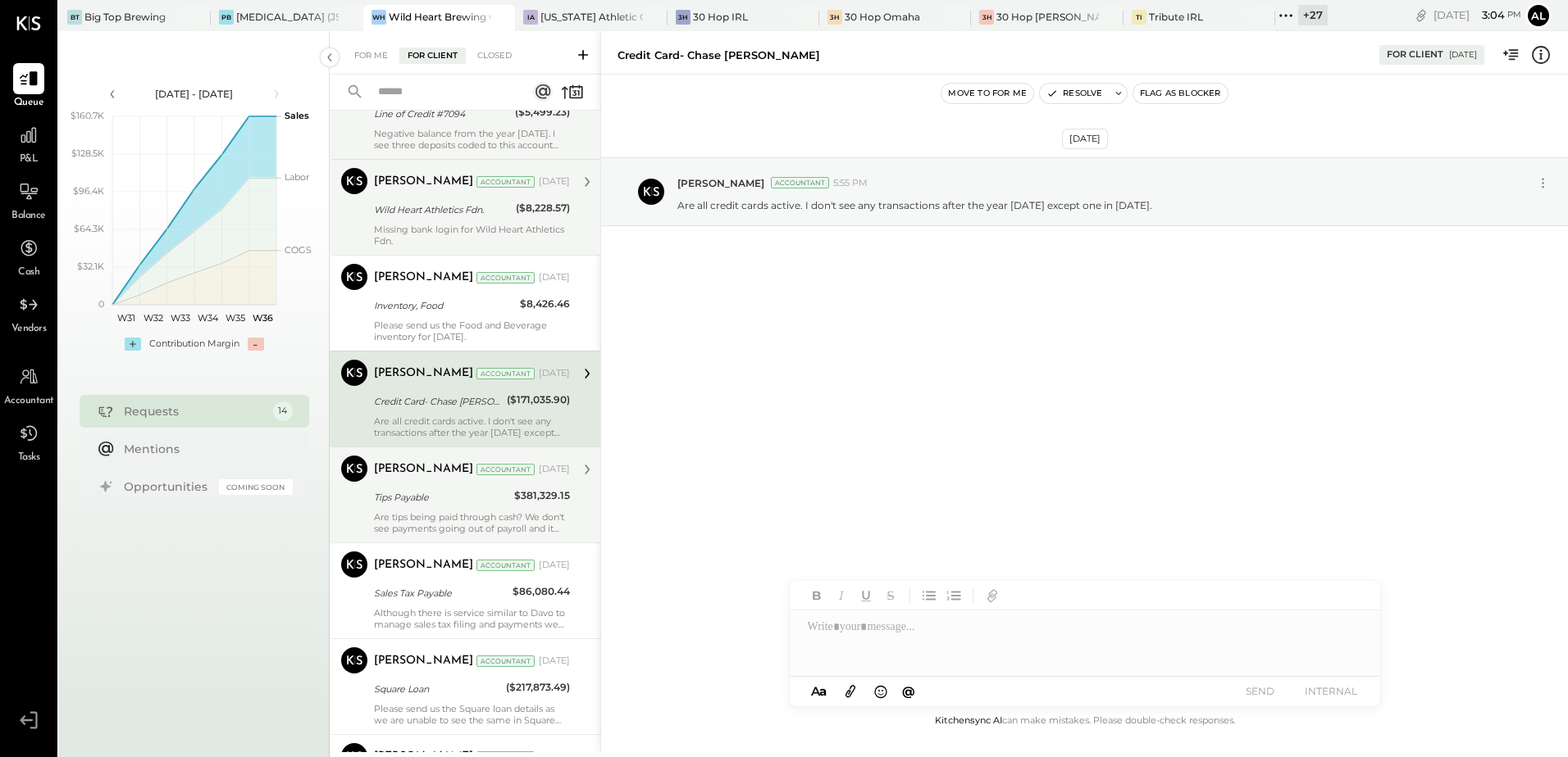
click at [424, 512] on div "Are tips being paid through cash? We don't see payments going out of payroll an…" at bounding box center [471, 523] width 196 height 23
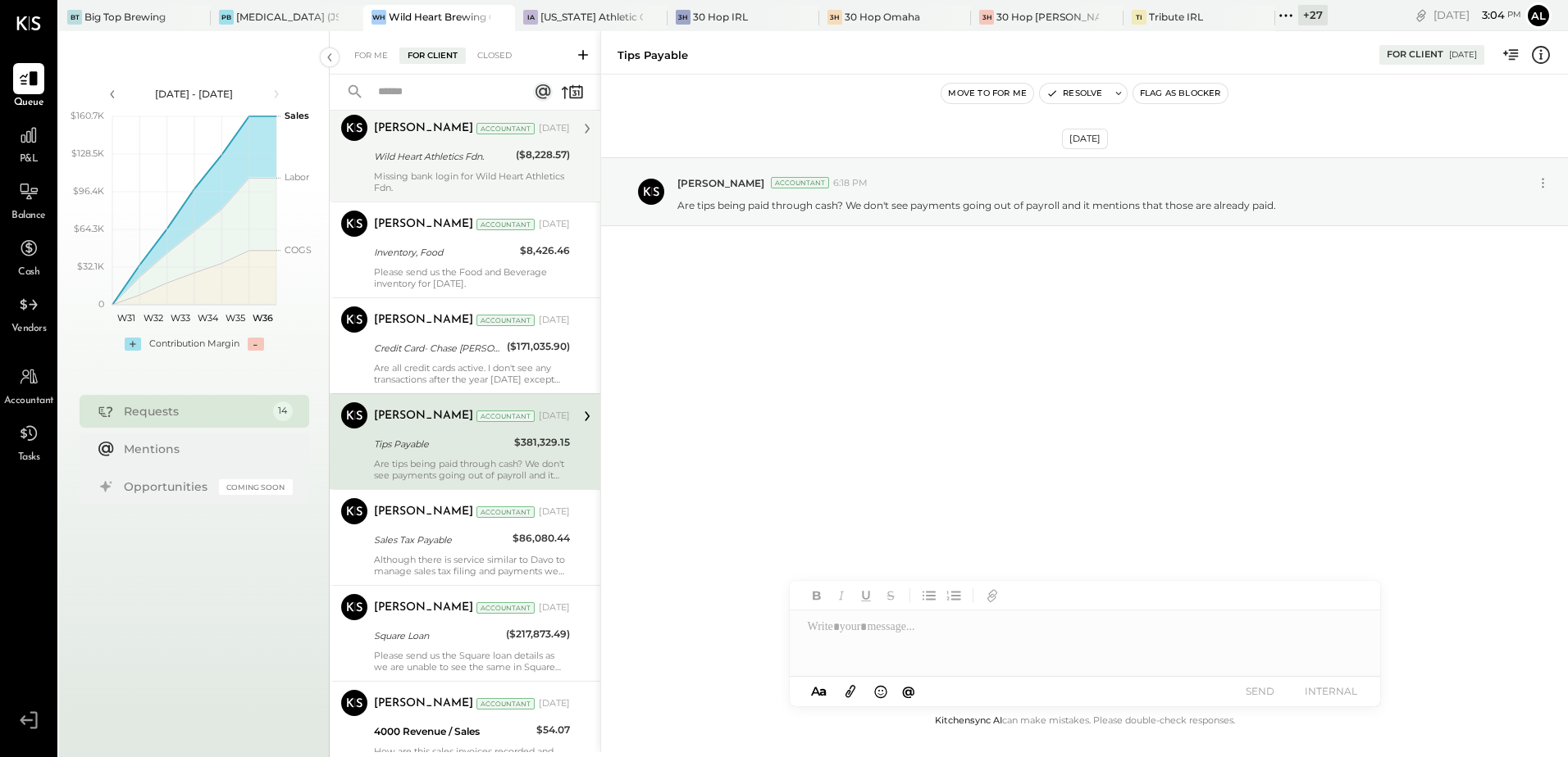
scroll to position [656, 0]
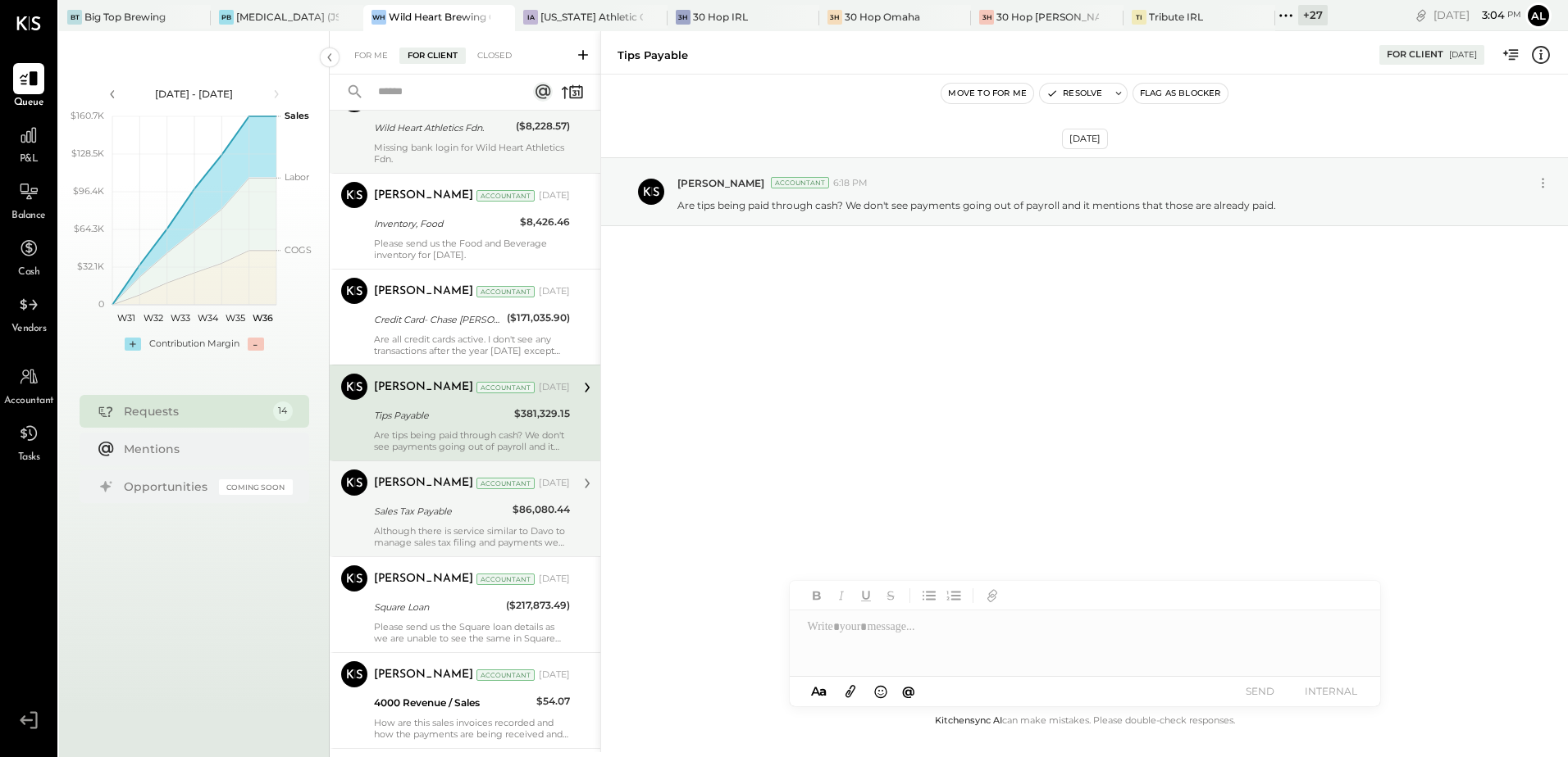
click at [433, 514] on div "Sales Tax Payable" at bounding box center [440, 512] width 134 height 17
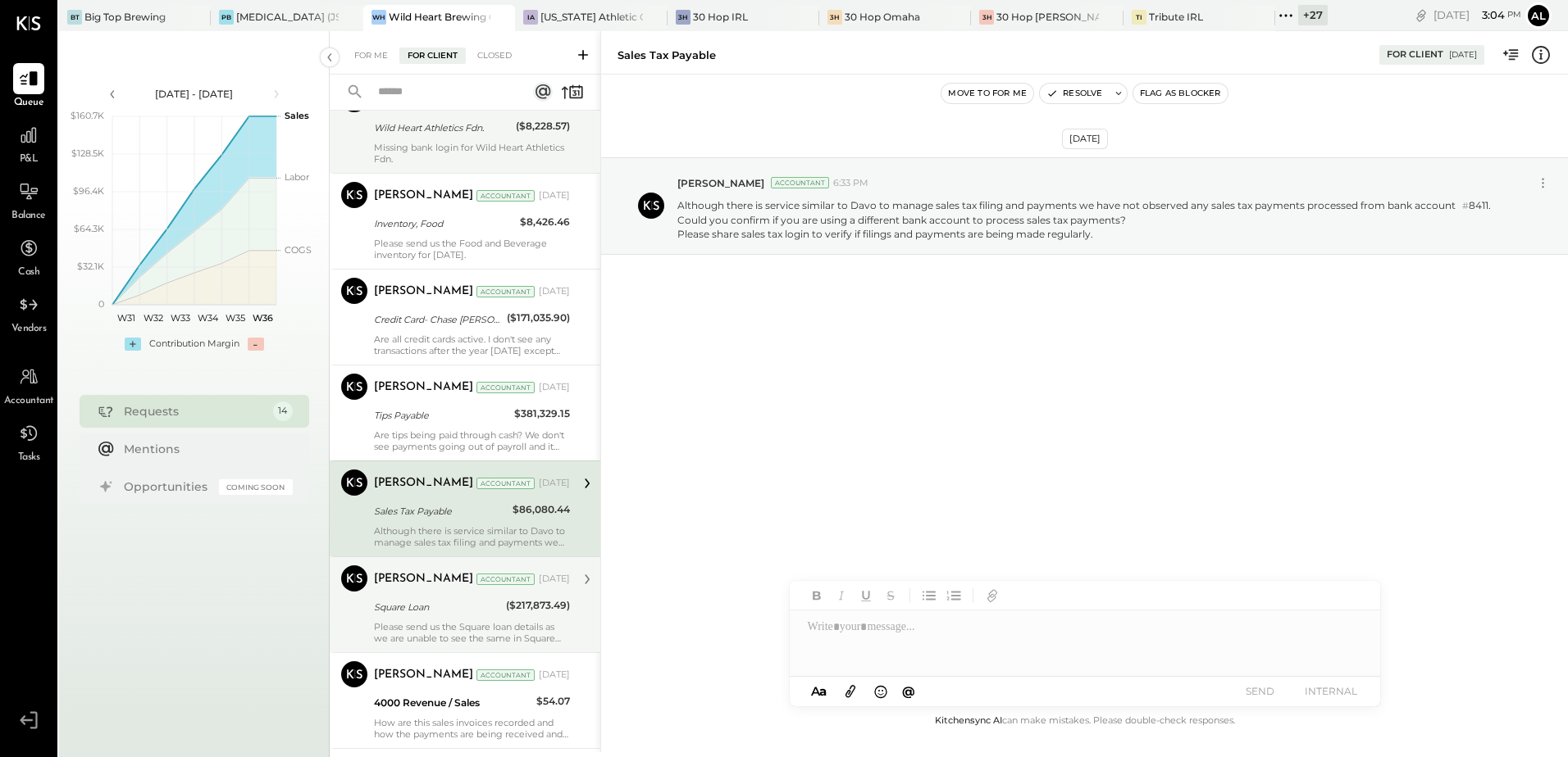
click at [433, 619] on div "[PERSON_NAME] Accountant [DATE] Square Loan ($217,873.49) Please send us the Sq…" at bounding box center [471, 604] width 196 height 79
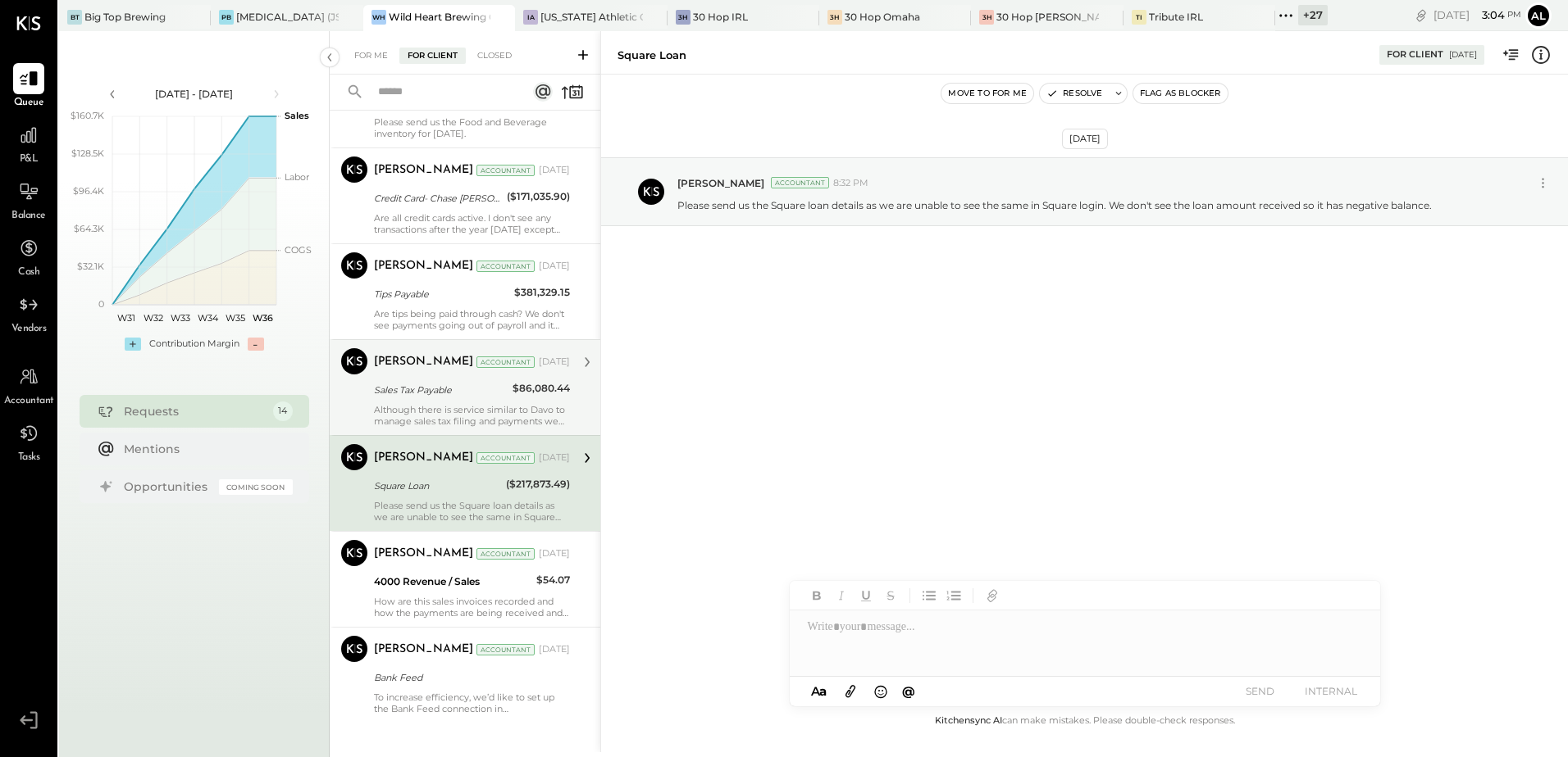
scroll to position [794, 0]
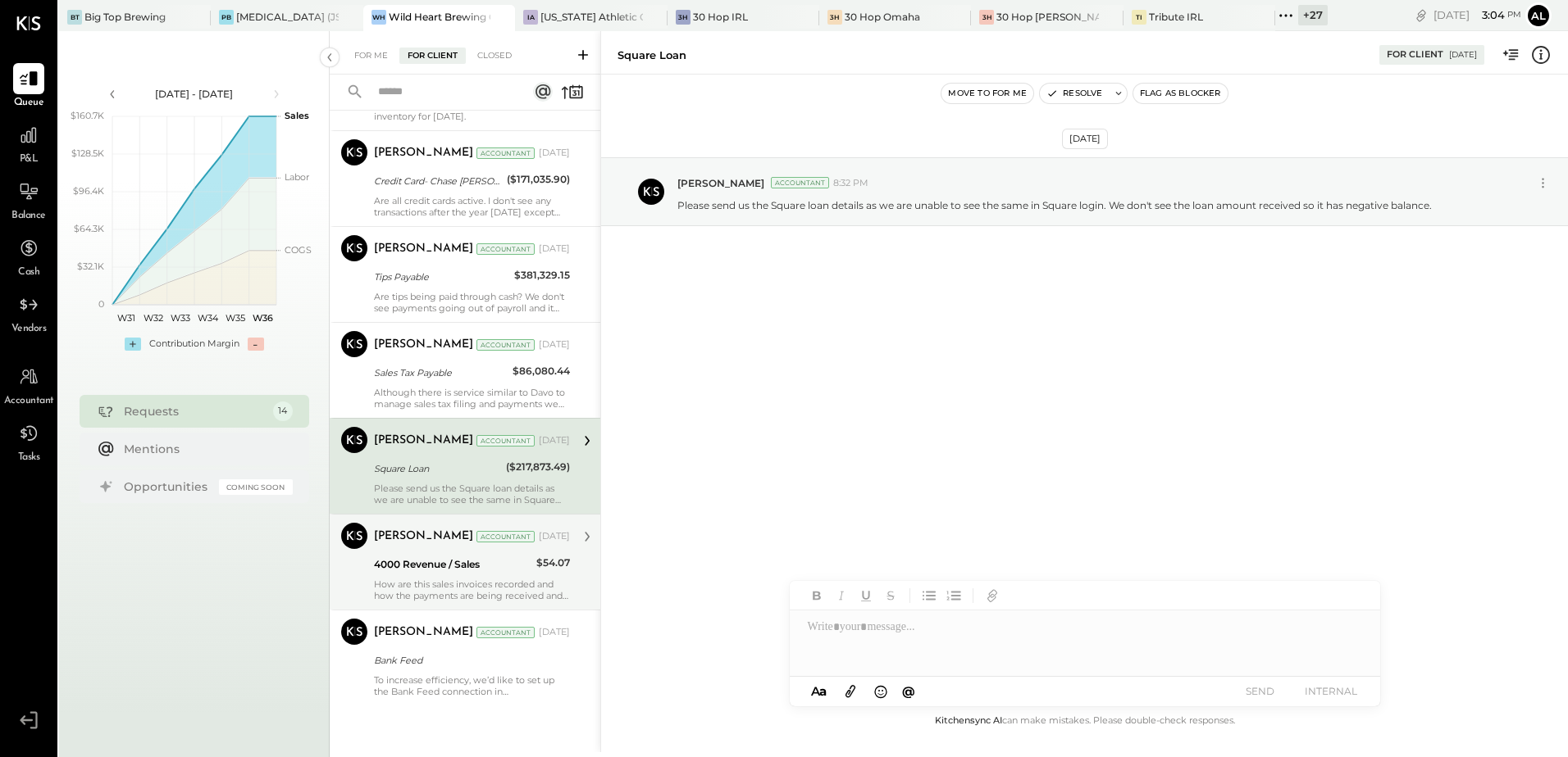
click at [419, 565] on div "4000 Revenue / Sales" at bounding box center [452, 565] width 157 height 17
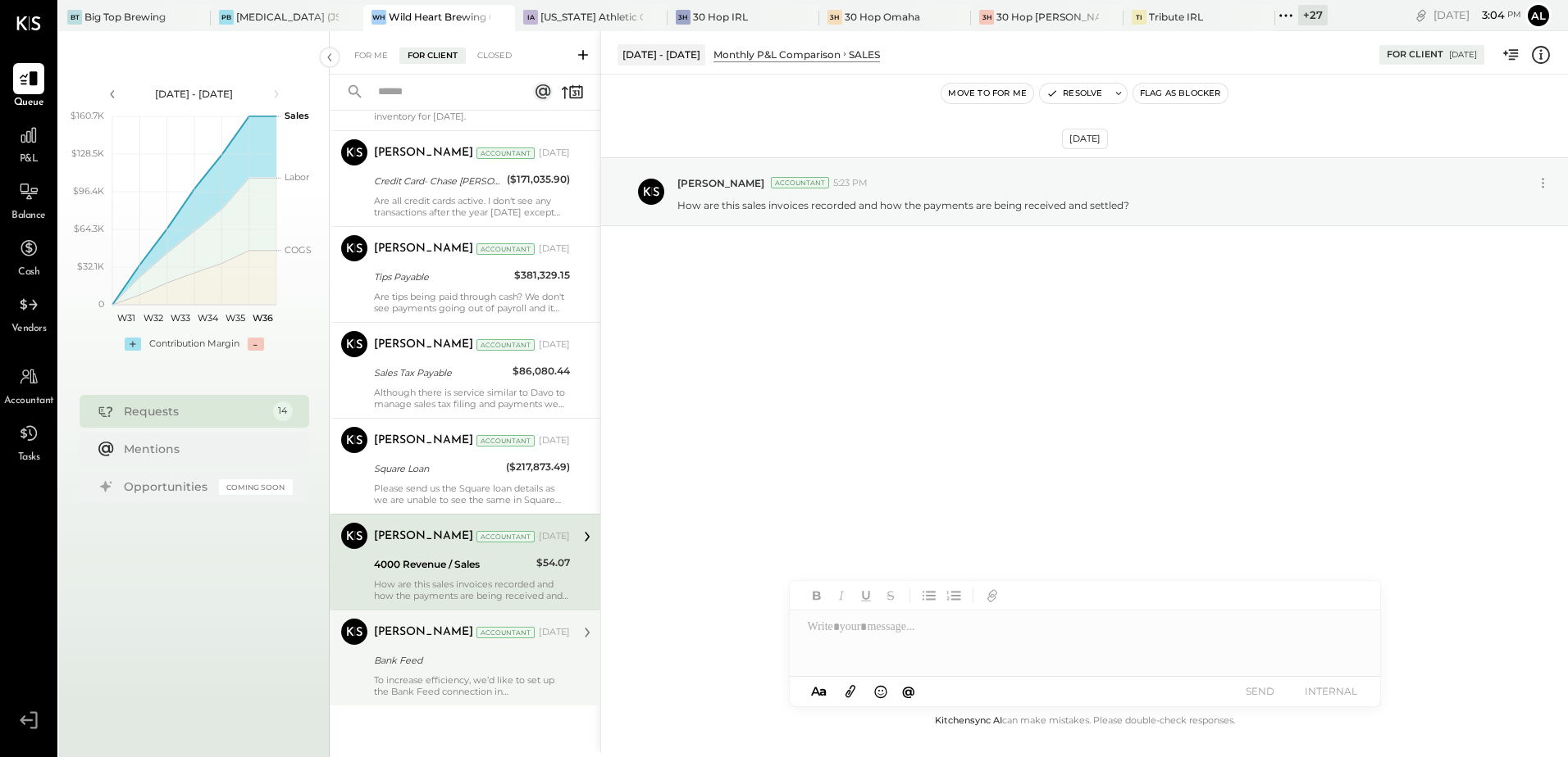
click at [406, 656] on div "Bank Feed" at bounding box center [469, 661] width 191 height 17
